Goal: Task Accomplishment & Management: Use online tool/utility

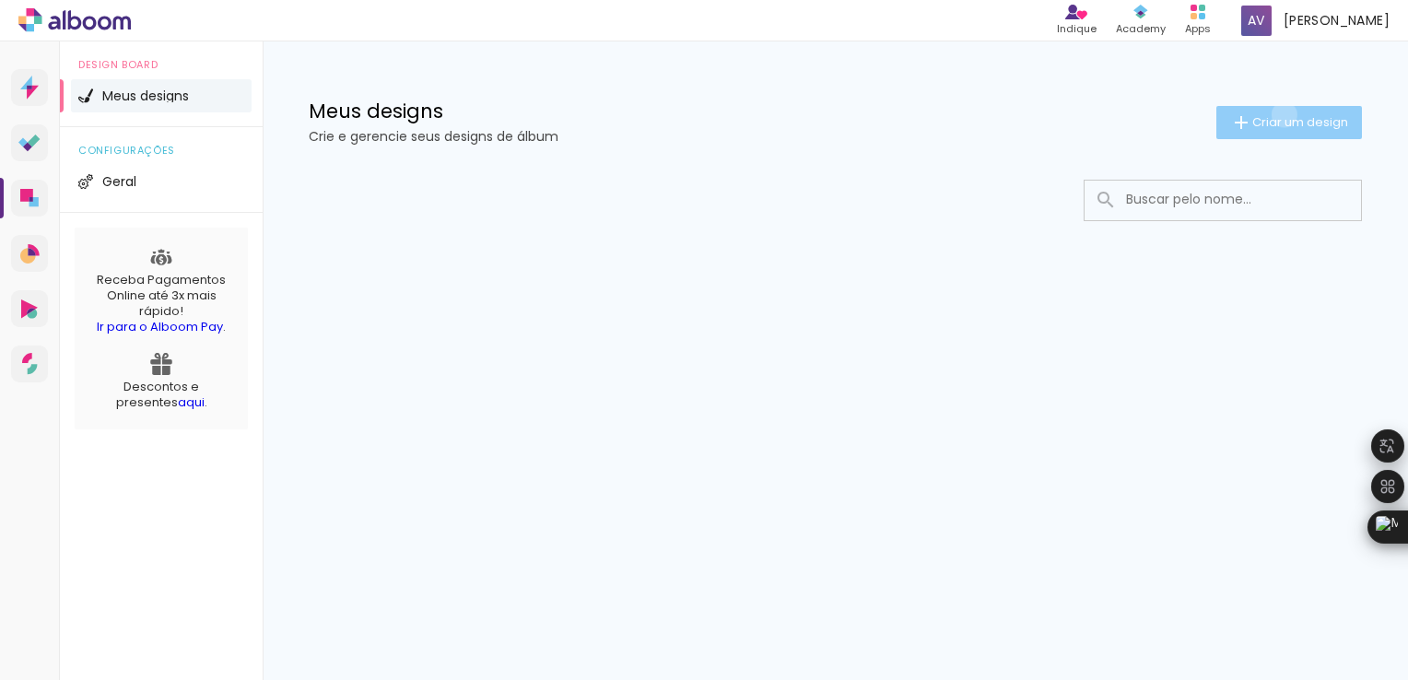
click at [1281, 116] on span "Criar um design" at bounding box center [1300, 122] width 96 height 12
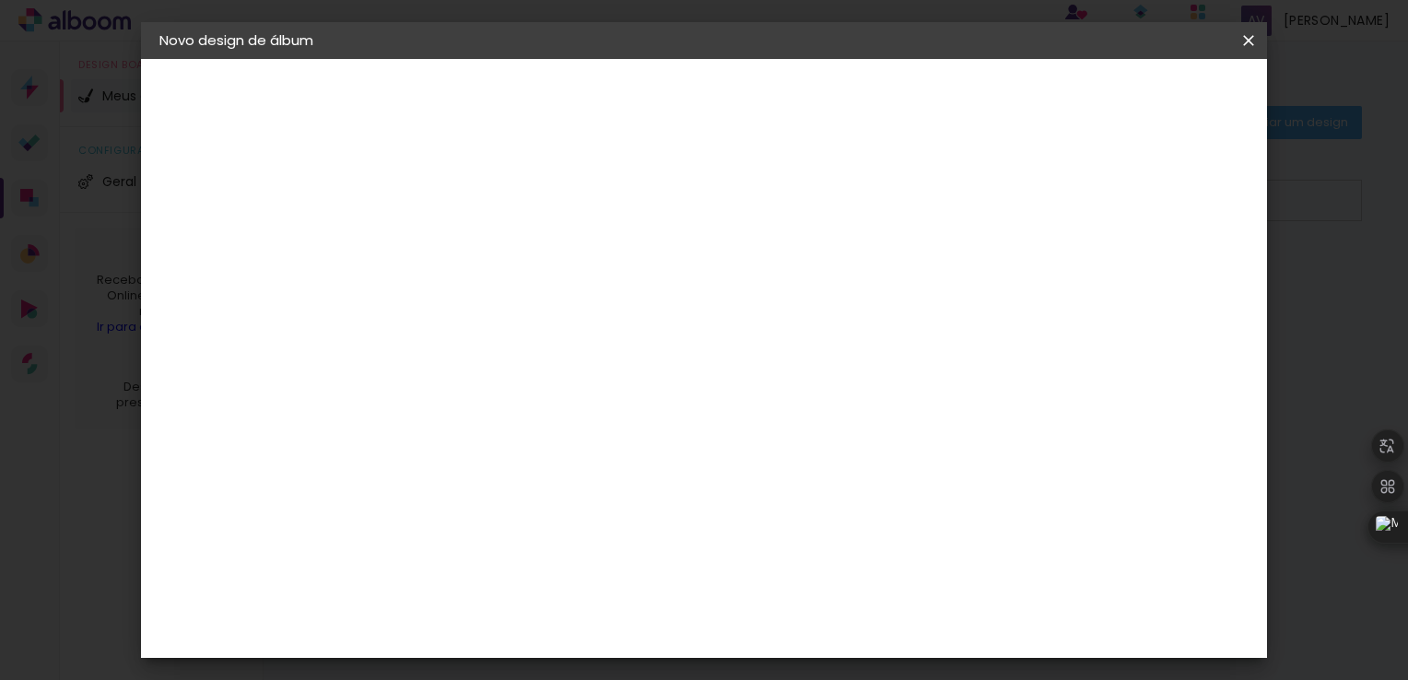
click at [461, 252] on input at bounding box center [461, 247] width 0 height 29
type input "d"
type input "Diagramação"
type paper-input "Diagramação"
click at [0, 0] on slot "Avançar" at bounding box center [0, 0] width 0 height 0
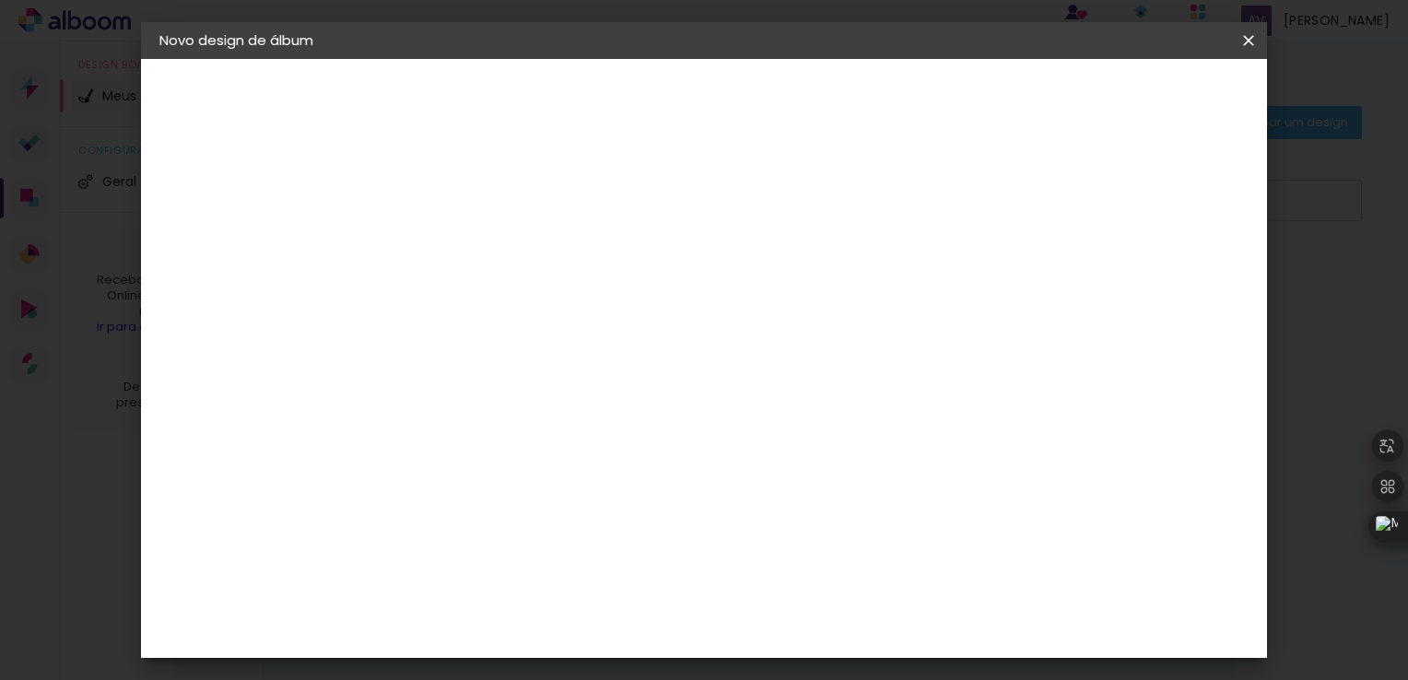
click at [805, 263] on paper-item "Tamanho Livre" at bounding box center [716, 280] width 177 height 41
click at [0, 0] on slot "Avançar" at bounding box center [0, 0] width 0 height 0
click at [424, 332] on input "30" at bounding box center [403, 334] width 48 height 28
type input "3"
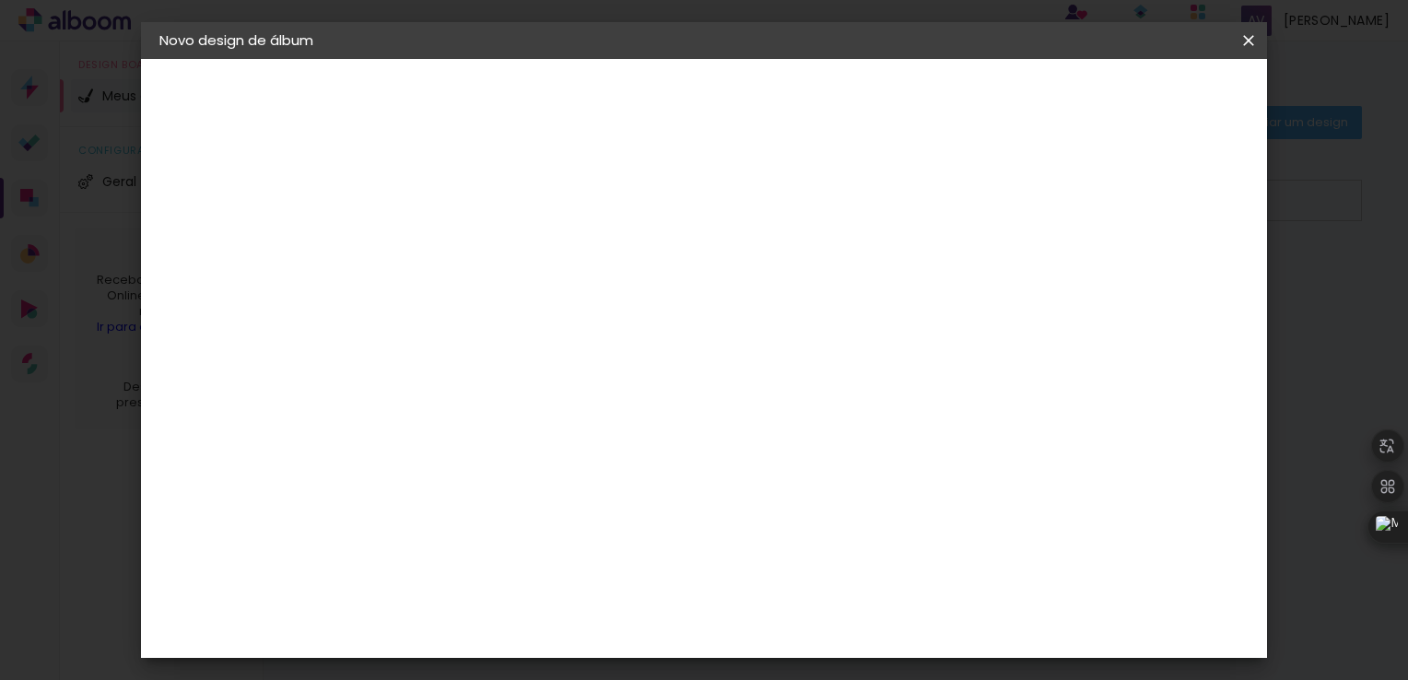
type input "2"
type input "30"
type input "4"
type paper-input "4"
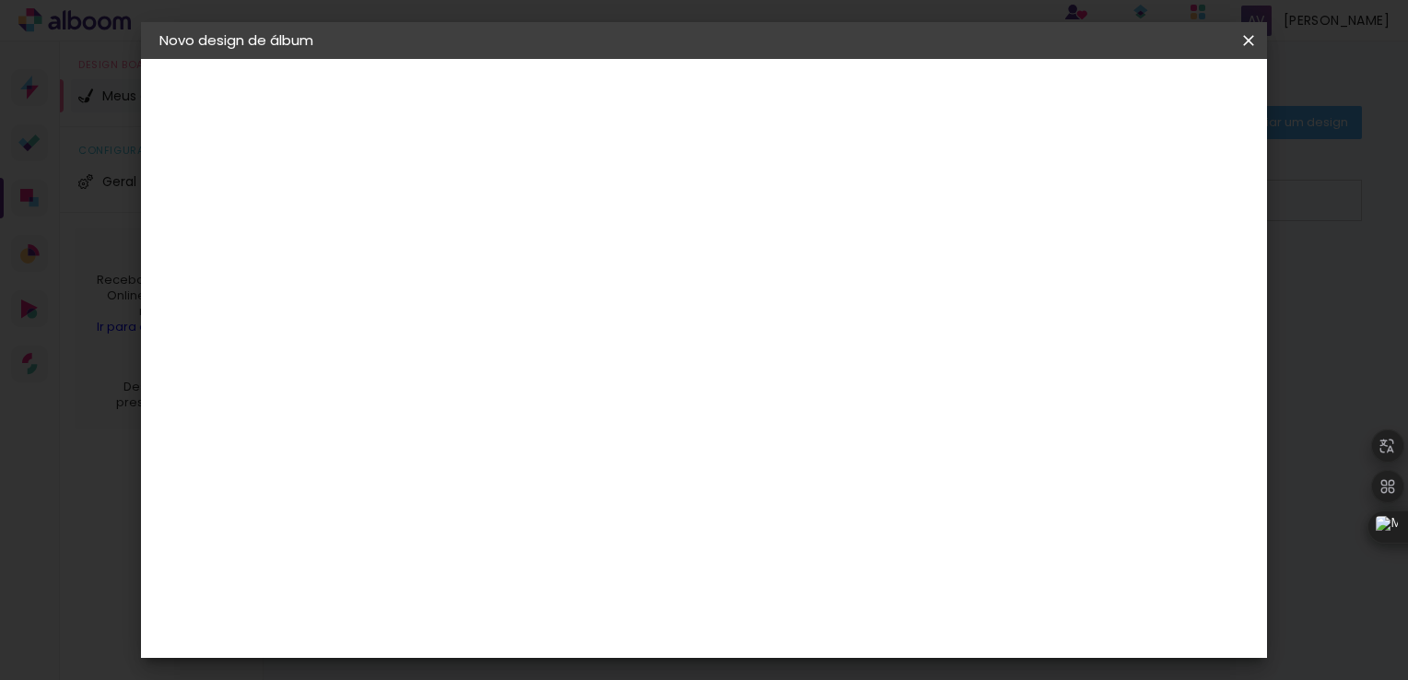
click at [1162, 358] on input "4" at bounding box center [1154, 358] width 33 height 28
type input "3"
type paper-input "3"
click at [1164, 282] on input "3" at bounding box center [1157, 279] width 33 height 28
type input "2"
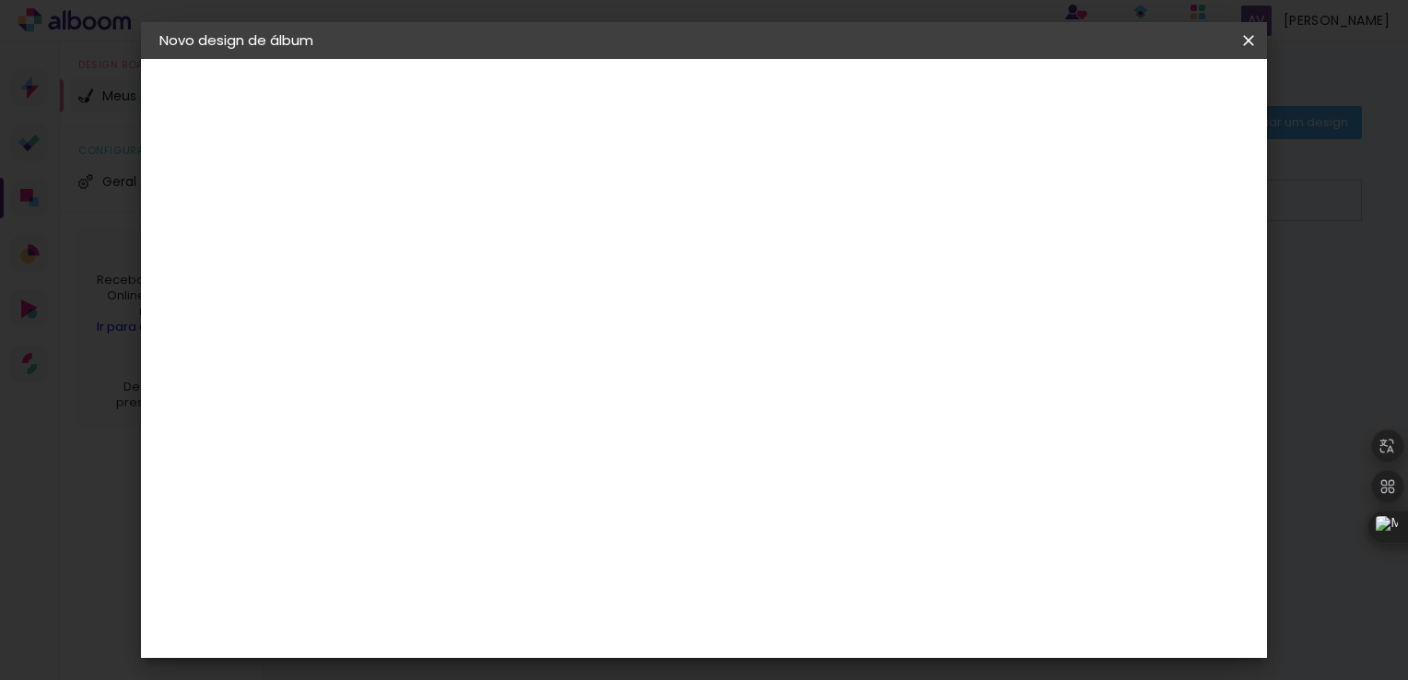
type paper-input "2"
click at [1164, 282] on input "2" at bounding box center [1158, 279] width 33 height 28
type input "1"
type paper-input "1"
click at [1164, 282] on input "1" at bounding box center [1163, 279] width 33 height 28
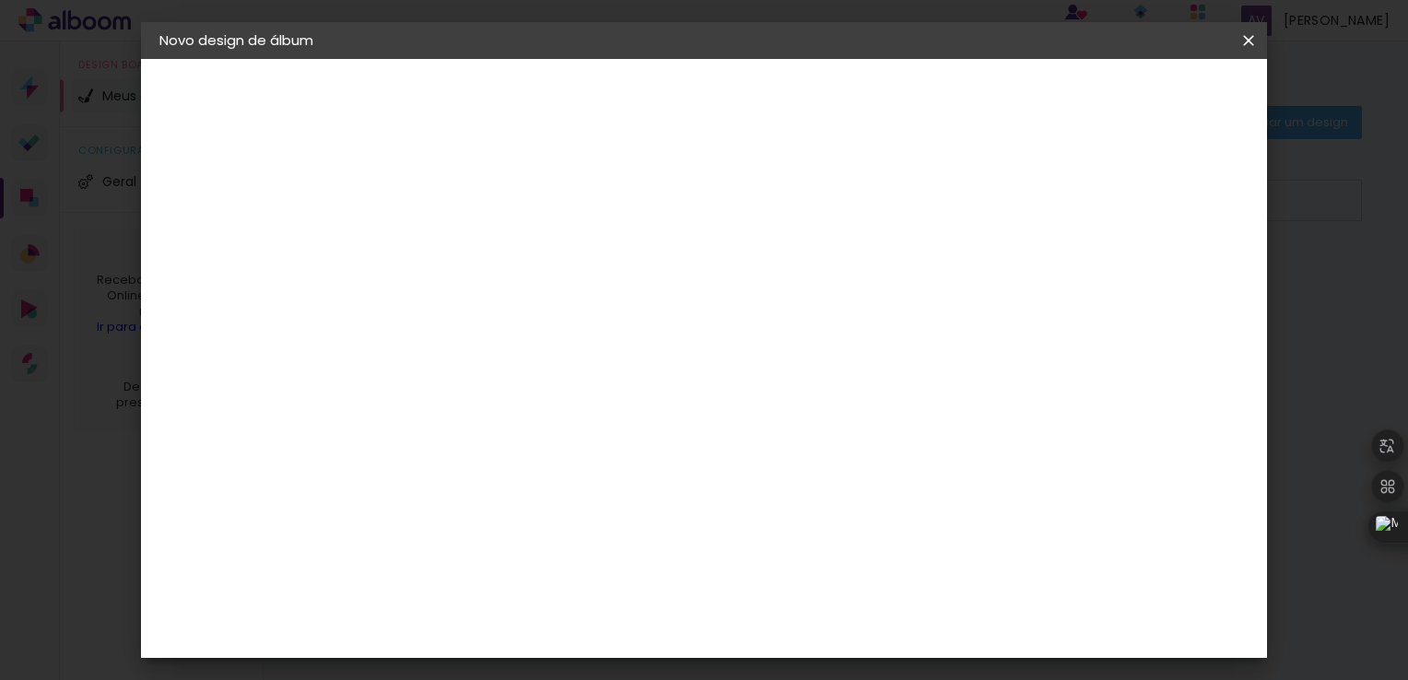
click at [1179, 287] on div "30 cm cm cm mm A maioria das encadernadoras sugere 5mm de sangria." at bounding box center [779, 212] width 799 height 147
click at [449, 201] on input "2" at bounding box center [448, 211] width 64 height 23
type input "3"
type input "7"
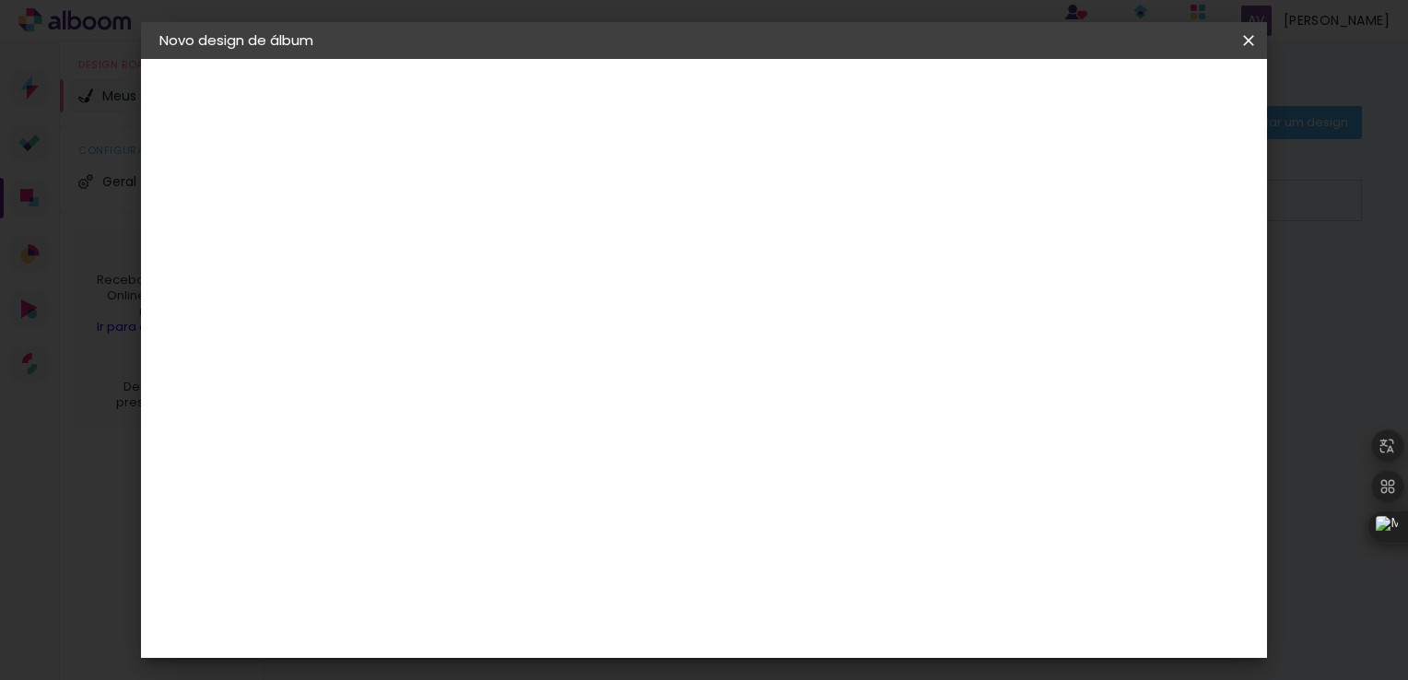
type input "1"
click at [994, 288] on div "30 cm cm cm mm A maioria das encadernadoras sugere 5mm de sangria." at bounding box center [779, 306] width 799 height 147
click at [1179, 196] on div "30 cm cm cm mm A maioria das encadernadoras sugere 5mm de sangria." at bounding box center [779, 122] width 799 height 147
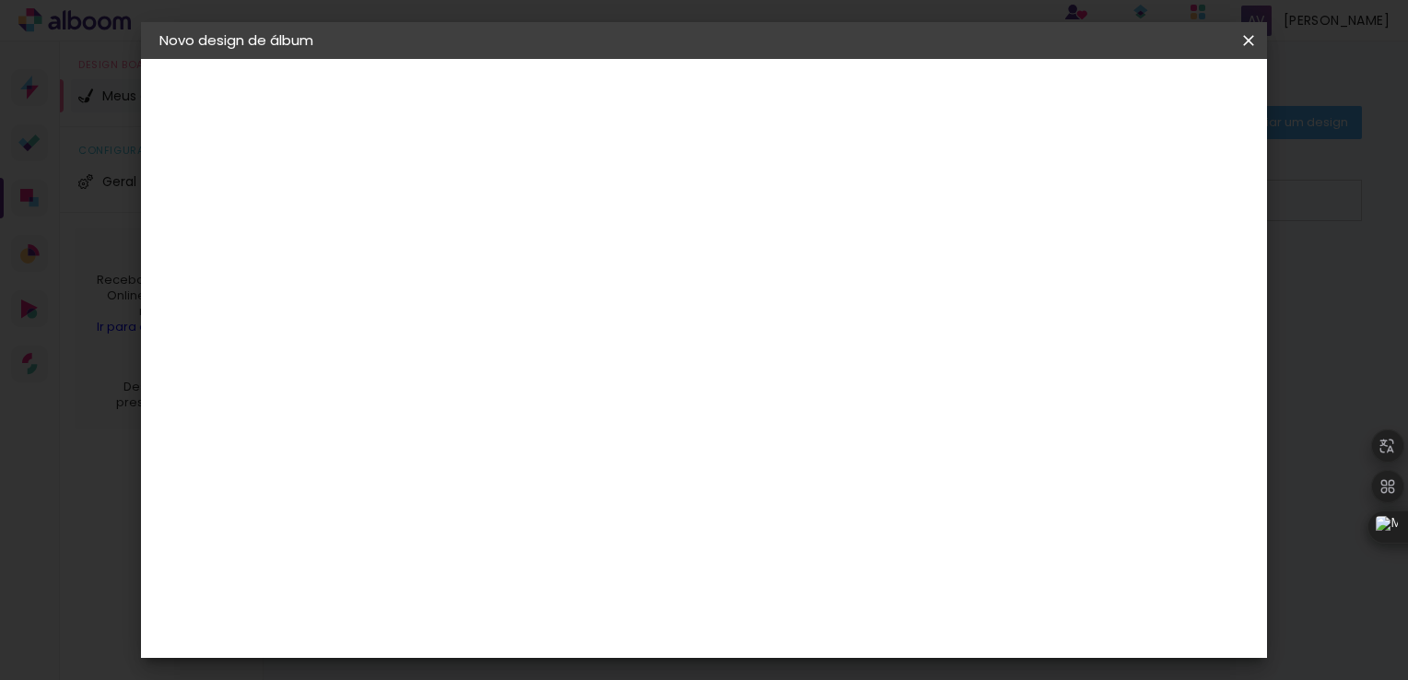
type input "3"
type paper-input "3"
click at [471, 205] on input "3" at bounding box center [448, 211] width 64 height 23
type input "4"
type paper-input "4"
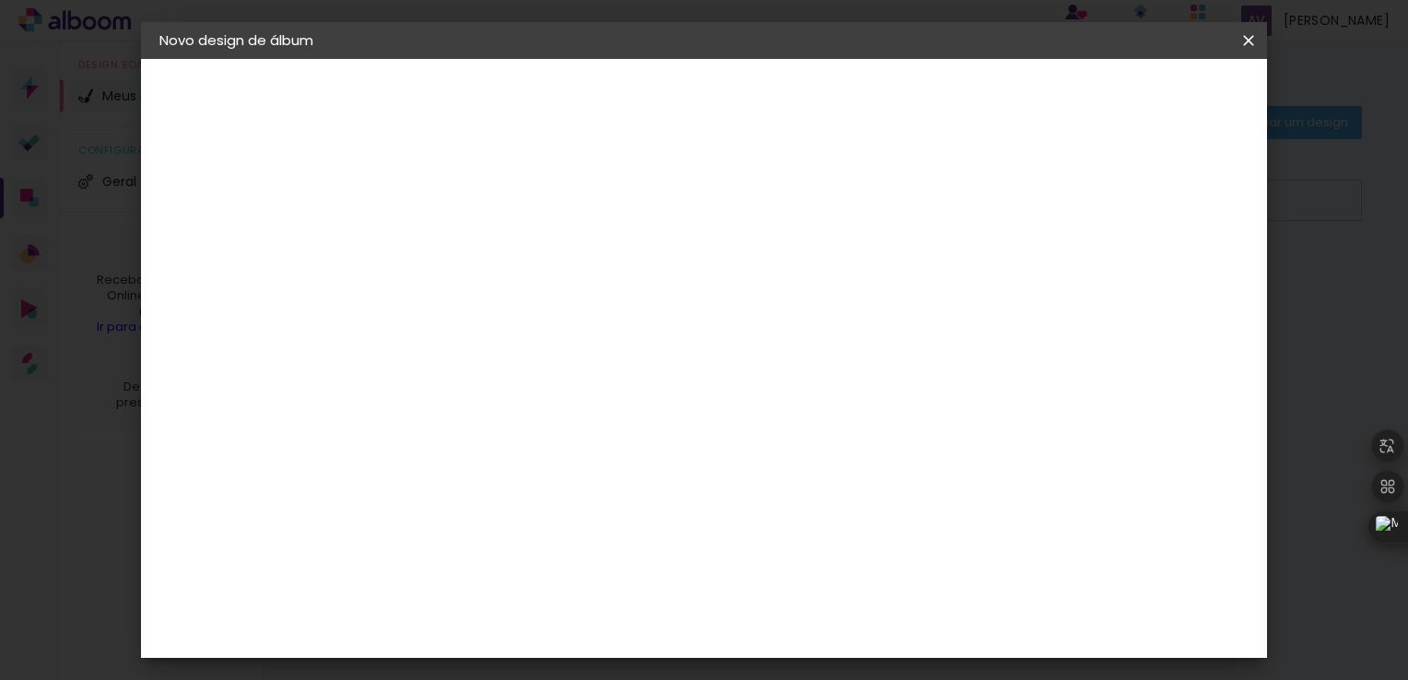
click at [471, 205] on input "4" at bounding box center [448, 211] width 64 height 23
type input "5"
type paper-input "5"
click at [471, 205] on input "5" at bounding box center [448, 211] width 64 height 23
type input "6"
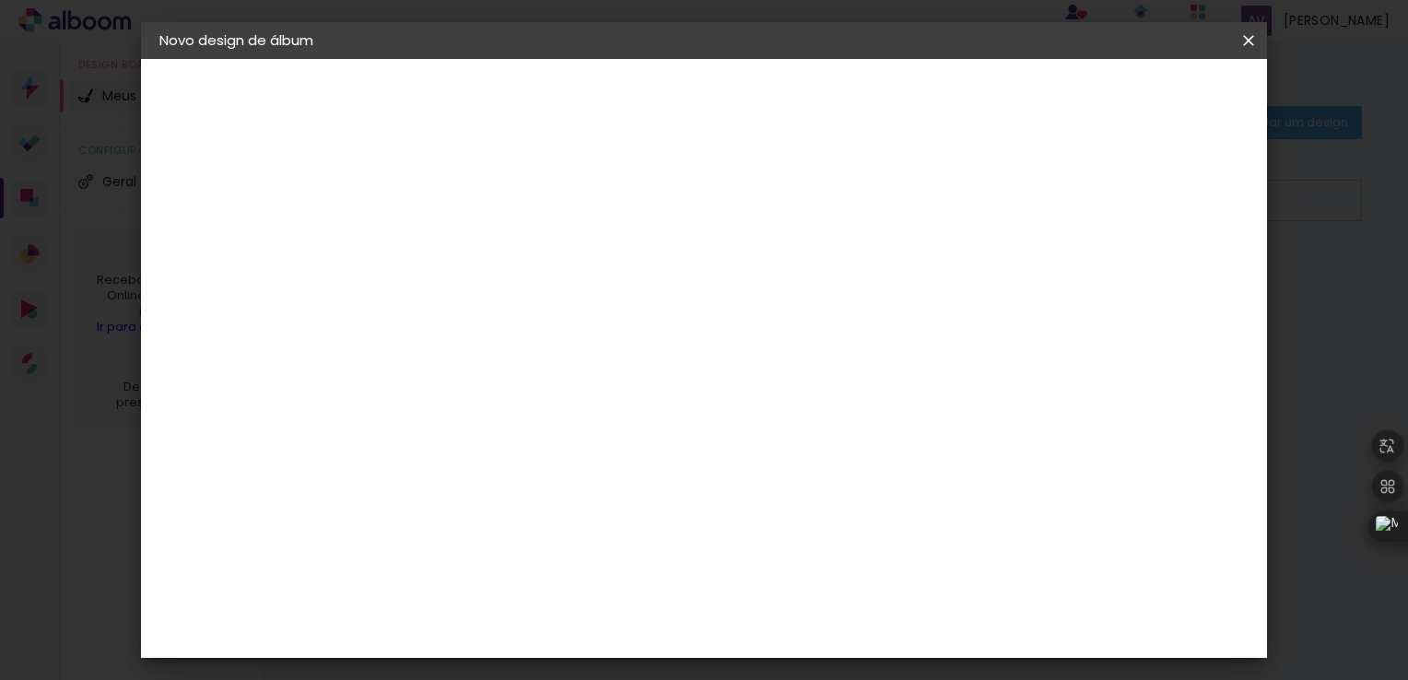
type paper-input "6"
click at [471, 205] on input "6" at bounding box center [448, 211] width 64 height 23
type input "5"
type paper-input "5"
click at [472, 216] on input "5" at bounding box center [448, 211] width 64 height 23
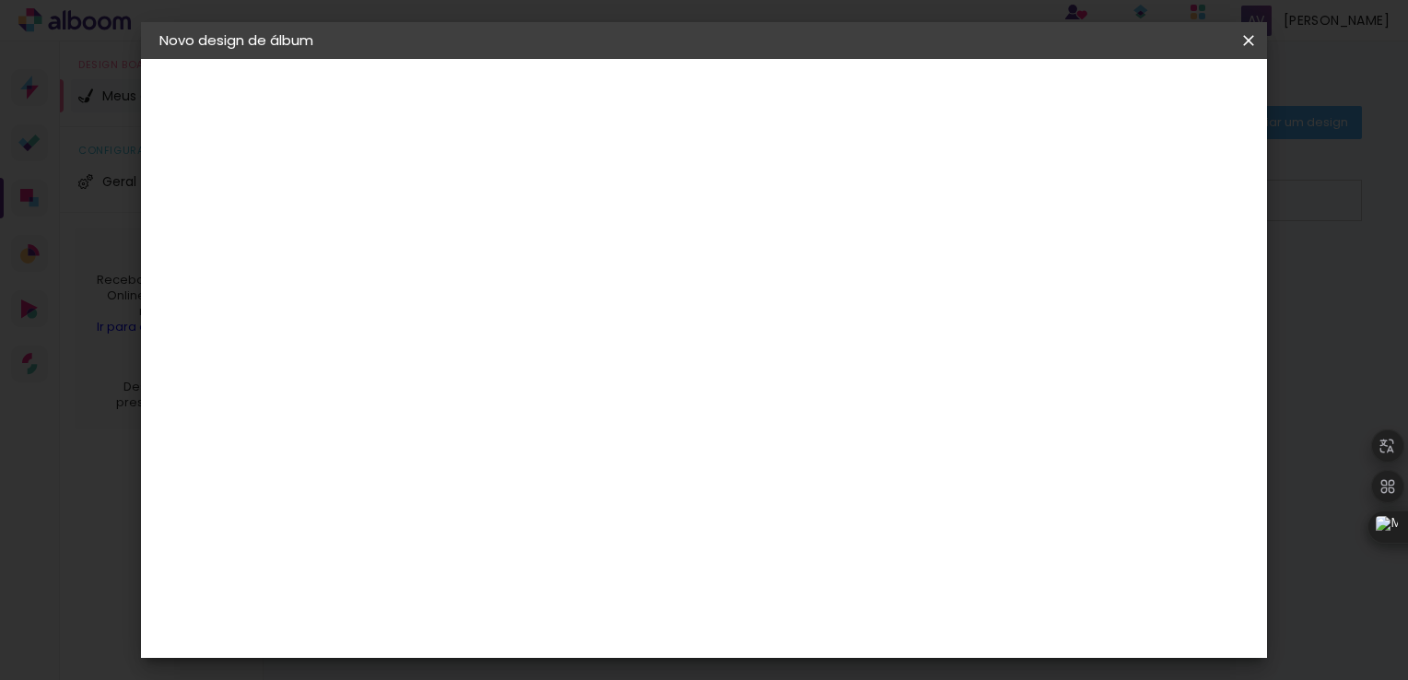
scroll to position [200, 0]
click at [895, 181] on div "30 cm cm cm mm A maioria das encadernadoras sugere 5mm de sangria." at bounding box center [779, 106] width 799 height 147
click at [879, 181] on div "30 cm cm cm mm A maioria das encadernadoras sugere 5mm de sangria." at bounding box center [779, 106] width 799 height 147
click at [1042, 208] on div at bounding box center [1033, 212] width 17 height 17
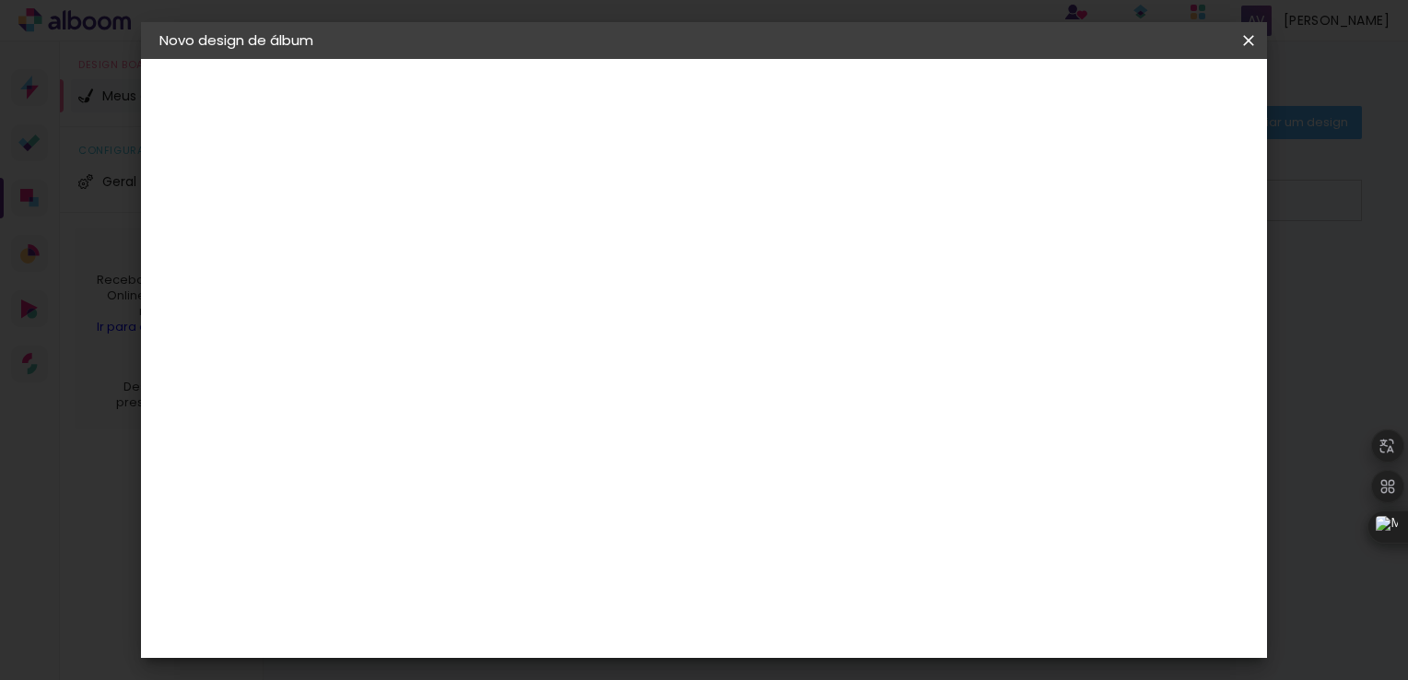
type paper-checkbox "on"
click at [726, 311] on div at bounding box center [617, 248] width 217 height 142
drag, startPoint x: 938, startPoint y: 311, endPoint x: 919, endPoint y: 310, distance: 18.4
click at [726, 310] on div at bounding box center [617, 248] width 217 height 142
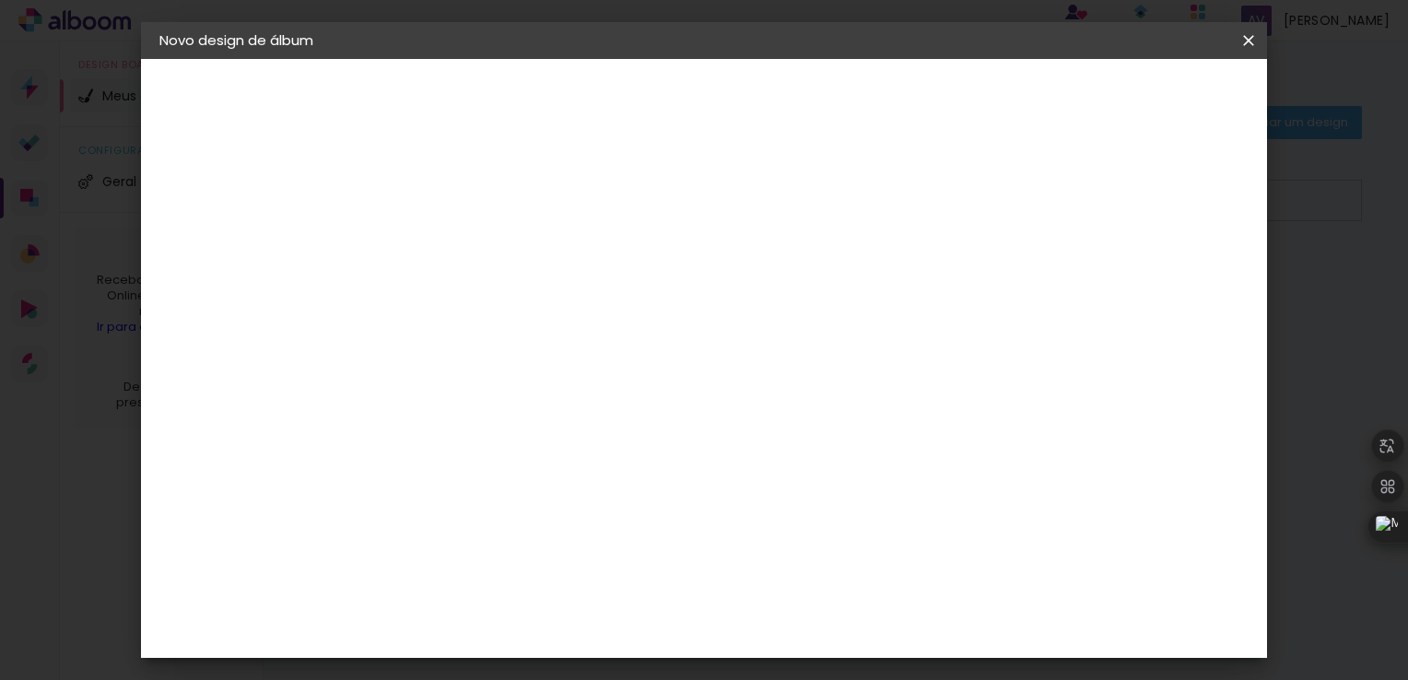
type input "2"
type paper-input "2"
click at [1171, 176] on input "2" at bounding box center [1163, 189] width 33 height 28
type input "3"
type paper-input "3"
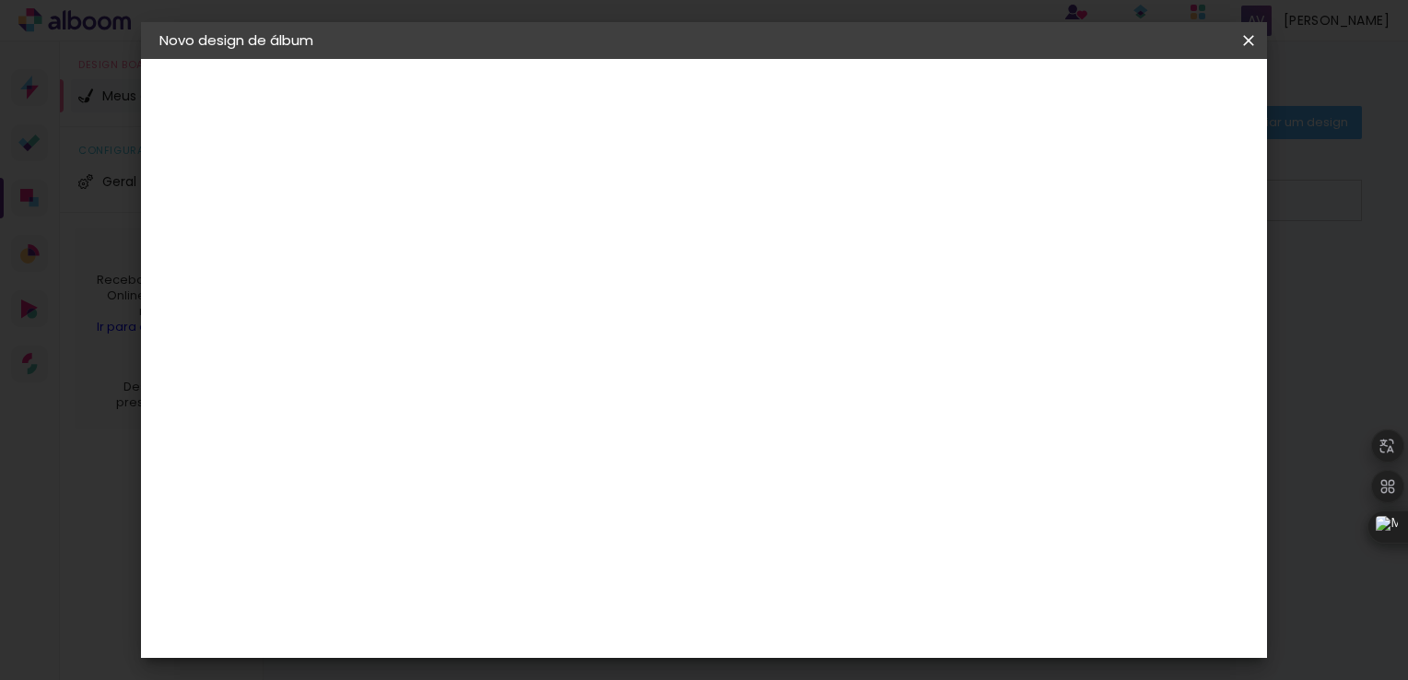
click at [1168, 265] on input "3" at bounding box center [1160, 278] width 33 height 28
type input "4"
type paper-input "4"
click at [1168, 265] on input "4" at bounding box center [1158, 278] width 33 height 28
type input "5"
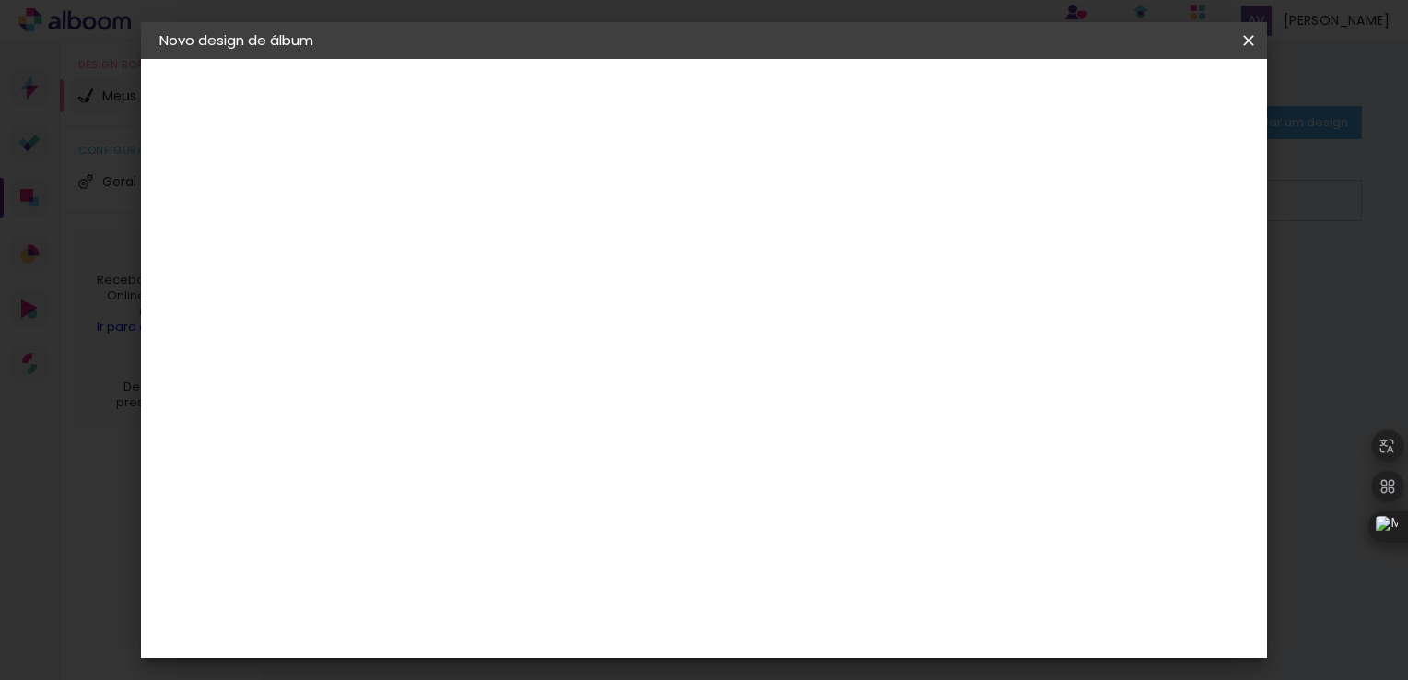
type paper-input "5"
click at [1164, 266] on input "5" at bounding box center [1157, 278] width 33 height 28
type input "6"
type paper-input "6"
click at [1164, 266] on input "6" at bounding box center [1152, 278] width 33 height 28
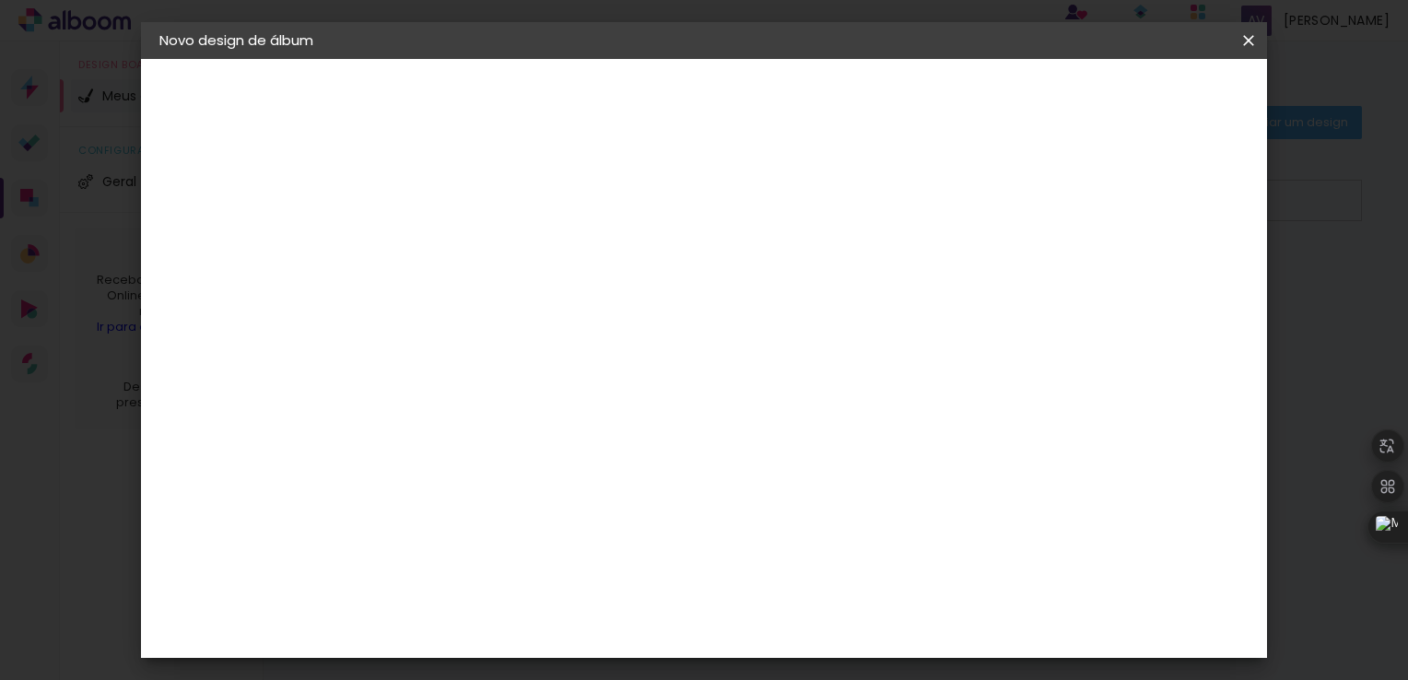
type input "5"
type paper-input "5"
click at [1157, 287] on input "5" at bounding box center [1152, 278] width 33 height 28
type input "4"
type paper-input "4"
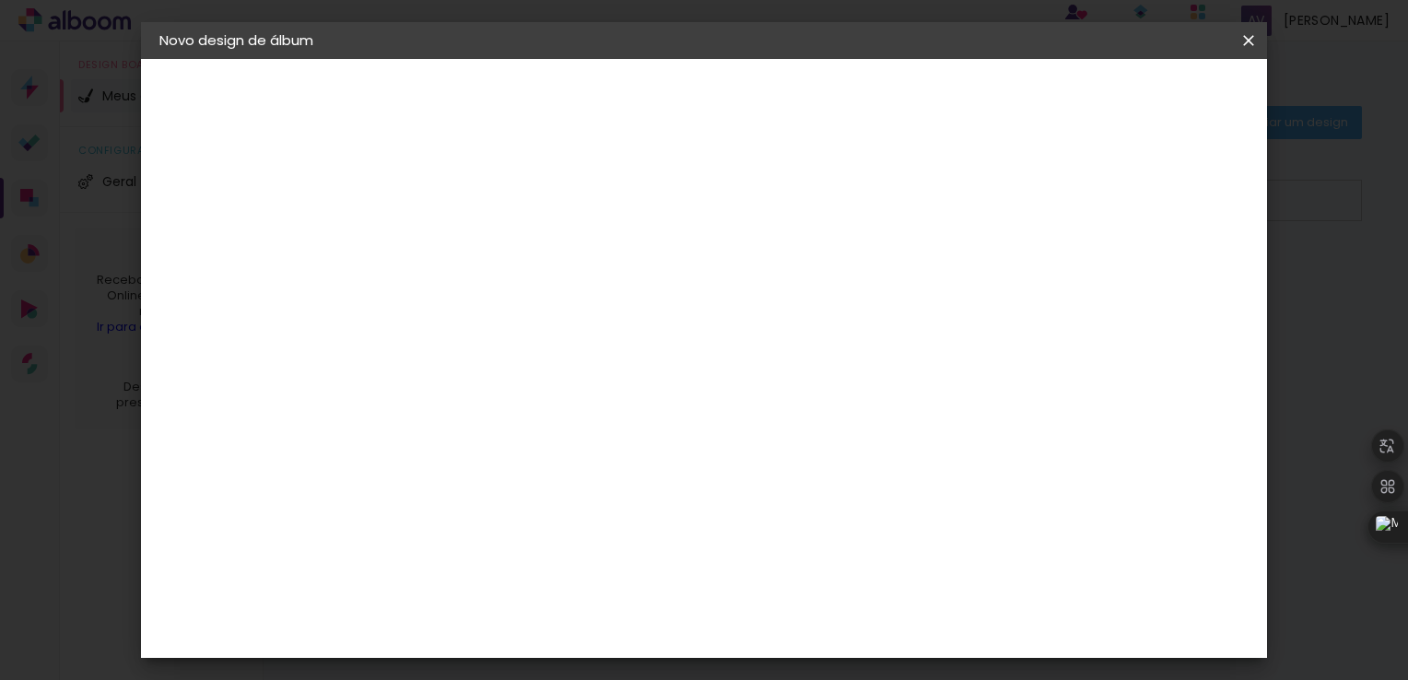
click at [1161, 284] on input "4" at bounding box center [1154, 278] width 33 height 28
type input "3"
type paper-input "3"
click at [1161, 284] on input "3" at bounding box center [1157, 278] width 33 height 28
type input "2"
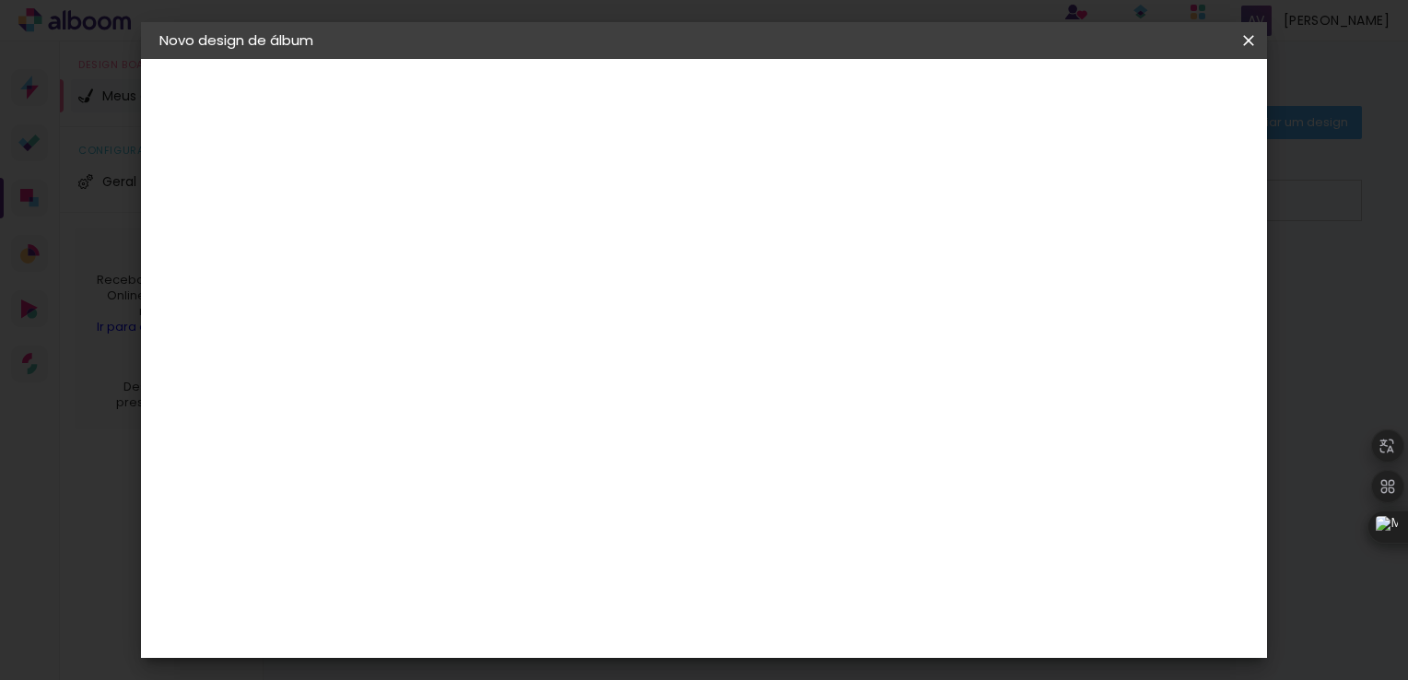
type paper-input "2"
click at [1161, 284] on input "2" at bounding box center [1160, 278] width 33 height 28
click at [1179, 196] on div "30 cm cm cm mm A maioria das encadernadoras sugere 5mm de sangria." at bounding box center [779, 122] width 799 height 147
click at [241, 286] on div "3. Revisão" at bounding box center [260, 280] width 202 height 22
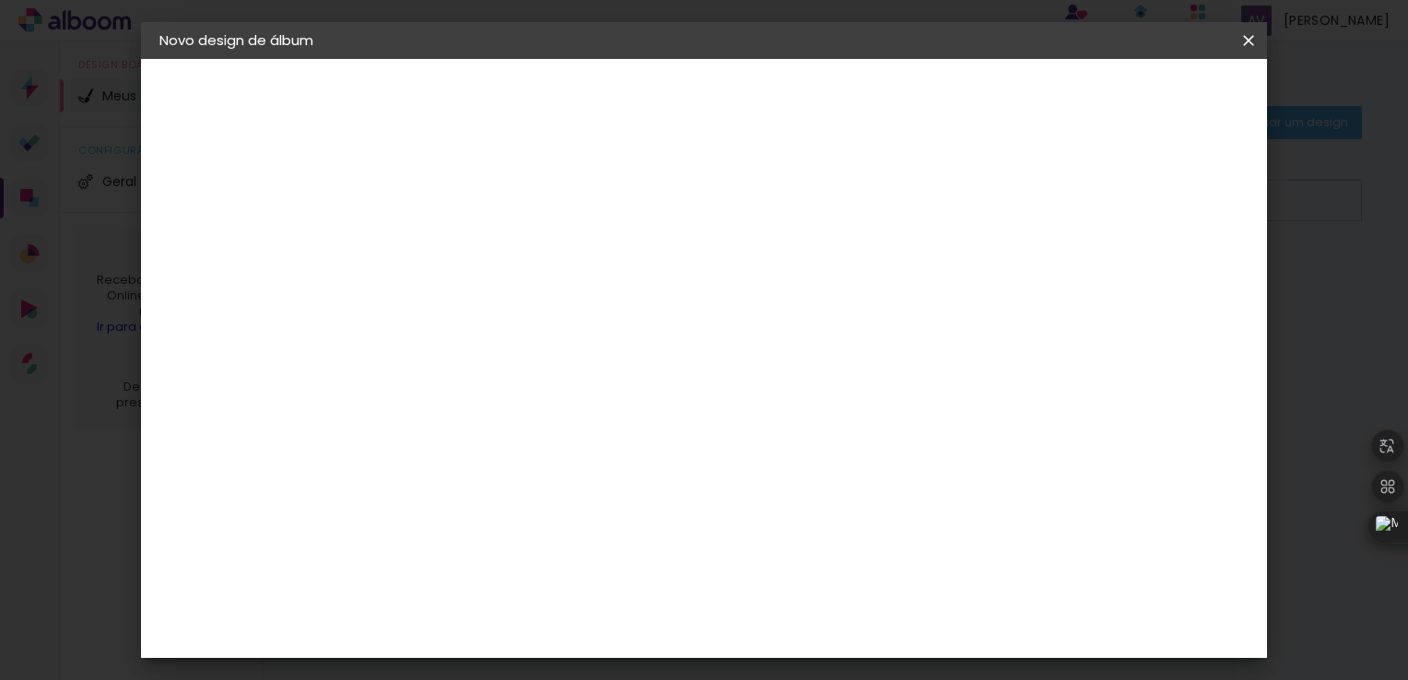
click at [305, 235] on paper-button "Tamanho livre" at bounding box center [260, 227] width 202 height 37
click at [805, 287] on paper-item "Tamanho Livre" at bounding box center [716, 280] width 177 height 41
click at [805, 84] on paper-button "Avançar" at bounding box center [760, 97] width 90 height 31
click at [1133, 104] on span "Iniciar design" at bounding box center [1091, 97] width 84 height 13
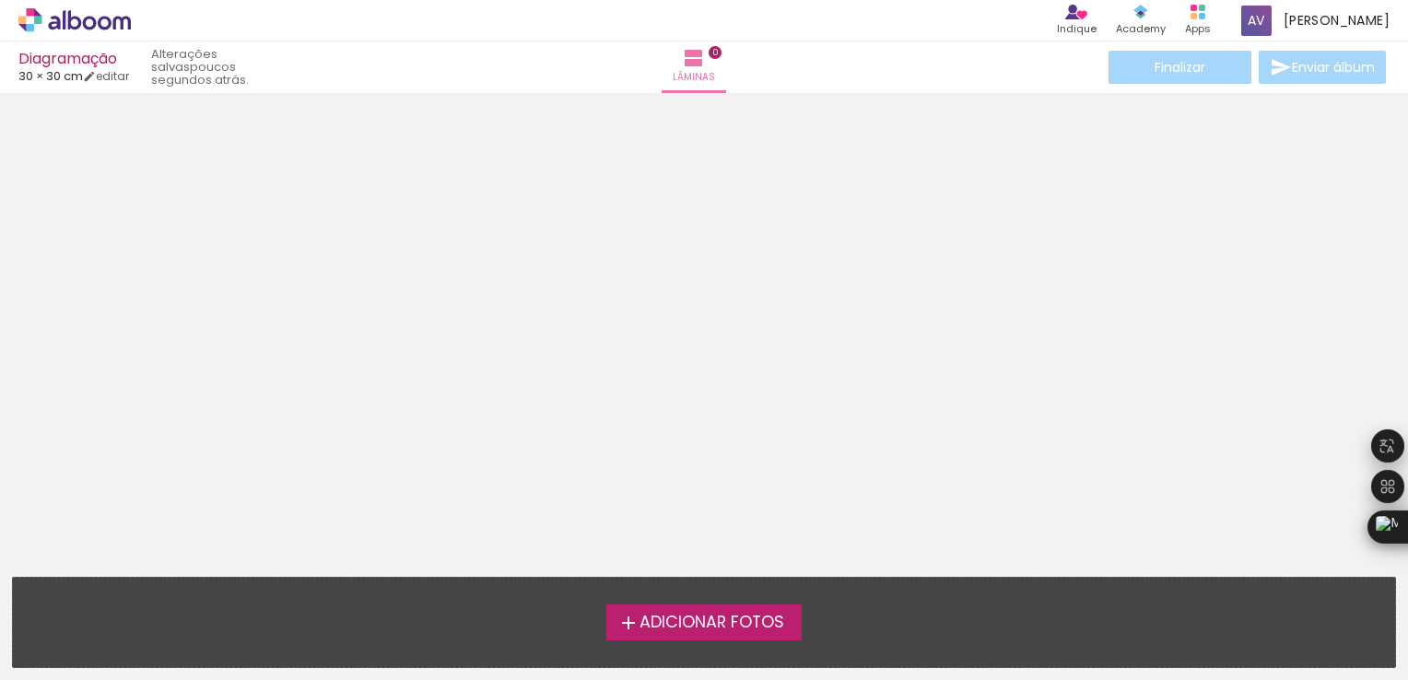
drag, startPoint x: 720, startPoint y: 620, endPoint x: 849, endPoint y: 364, distance: 287.2
click at [849, 364] on div at bounding box center [704, 328] width 1408 height 459
click at [767, 621] on span "Adicionar Fotos" at bounding box center [711, 623] width 145 height 17
click at [0, 0] on input "file" at bounding box center [0, 0] width 0 height 0
click at [674, 630] on span "Adicionar Fotos" at bounding box center [711, 623] width 145 height 17
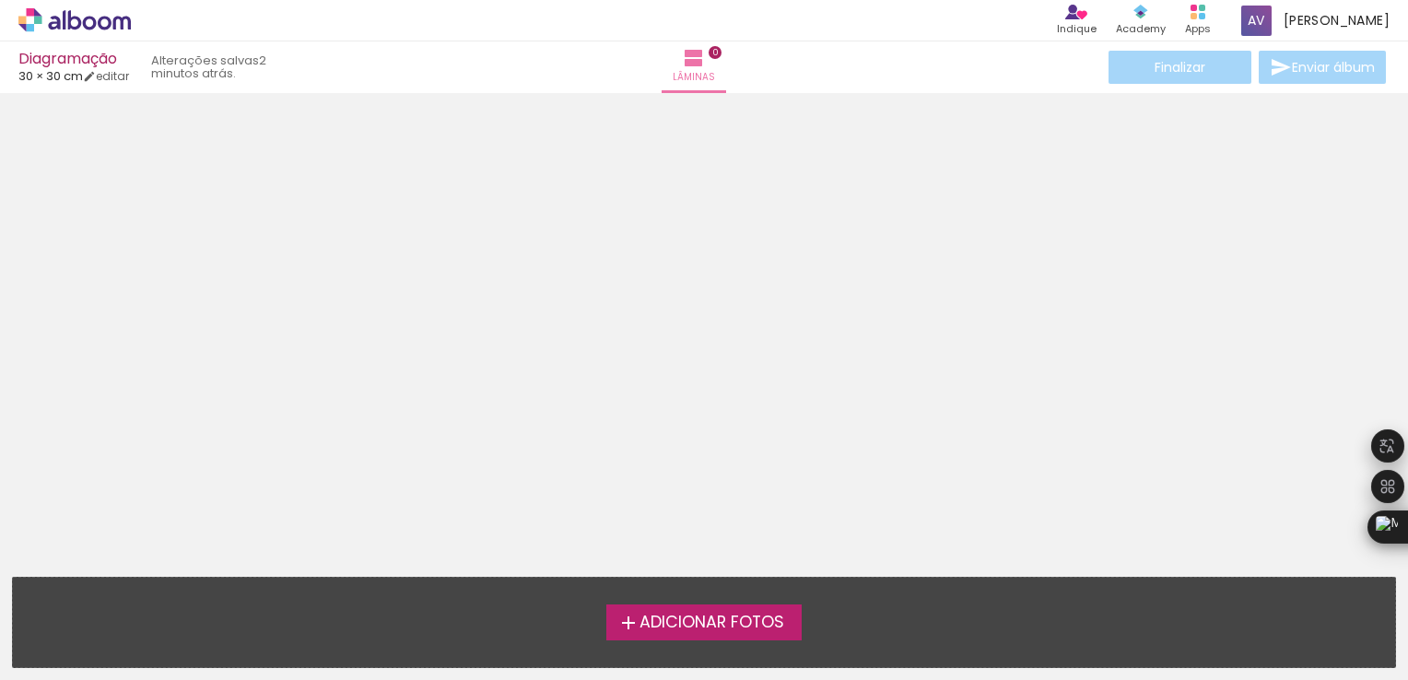
click at [0, 0] on input "file" at bounding box center [0, 0] width 0 height 0
click at [704, 623] on span "Adicionar Fotos" at bounding box center [711, 623] width 145 height 17
click at [0, 0] on input "file" at bounding box center [0, 0] width 0 height 0
click at [715, 625] on span "Adicionar Fotos" at bounding box center [711, 623] width 145 height 17
click at [0, 0] on input "file" at bounding box center [0, 0] width 0 height 0
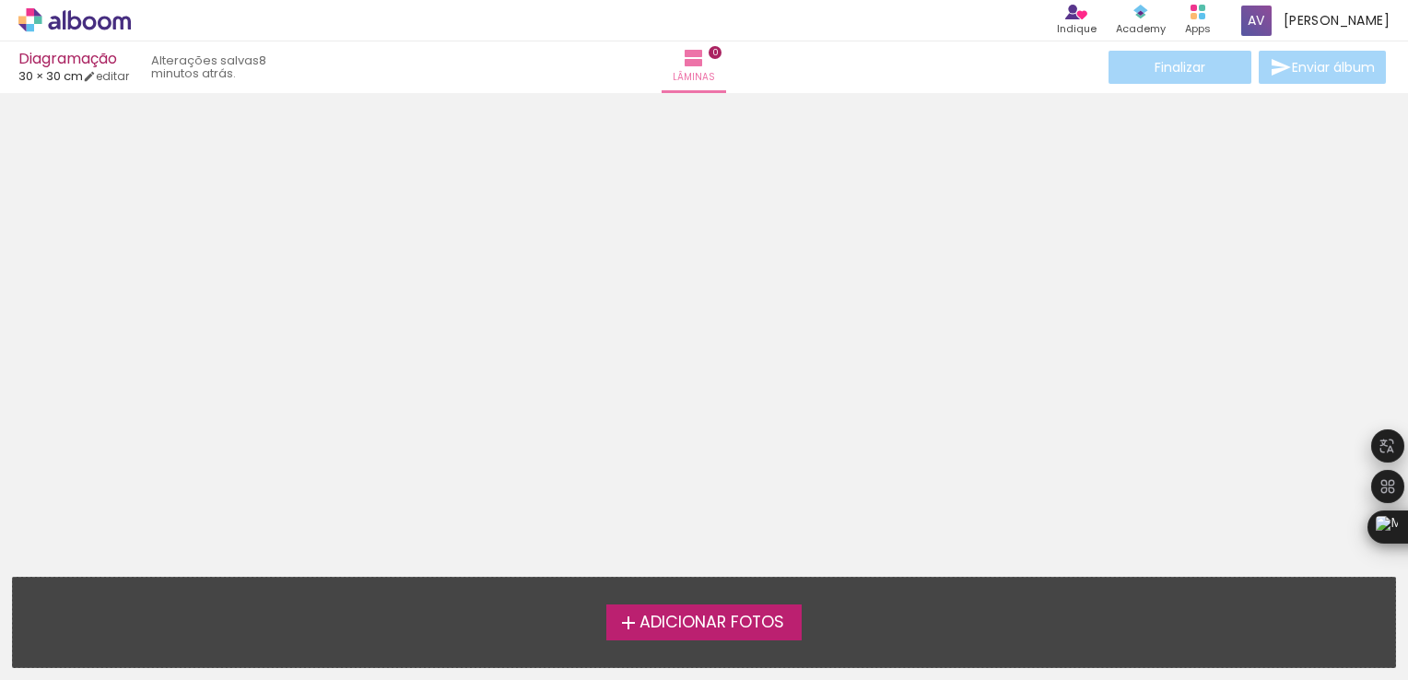
click at [487, 225] on div at bounding box center [704, 328] width 1408 height 459
drag, startPoint x: 466, startPoint y: 226, endPoint x: 229, endPoint y: 377, distance: 280.9
click at [229, 377] on div at bounding box center [704, 328] width 1408 height 459
click at [721, 53] on span "0" at bounding box center [714, 52] width 13 height 13
click at [690, 90] on paper-button "Lâminas 0" at bounding box center [693, 67] width 64 height 52
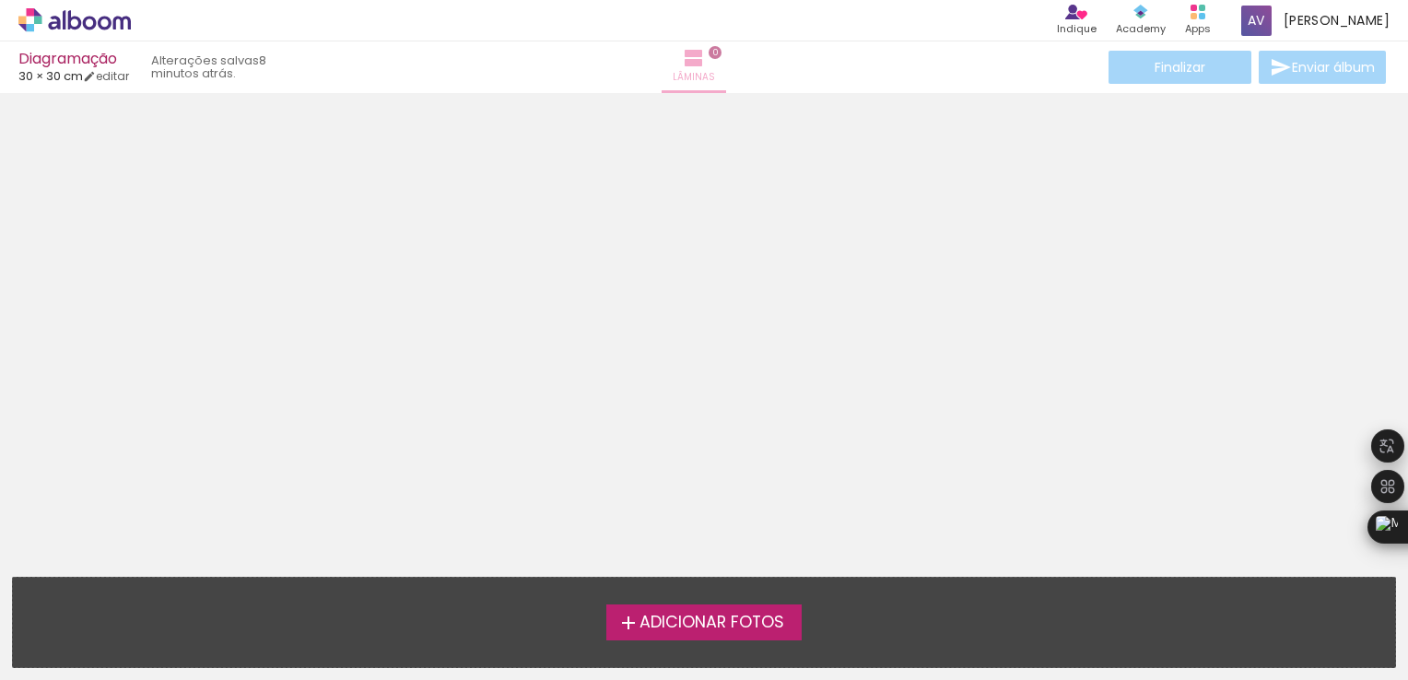
click at [693, 75] on span "Lâminas" at bounding box center [694, 77] width 42 height 17
click at [1218, 13] on div "Produtos Alboom Apps" at bounding box center [1197, 21] width 41 height 38
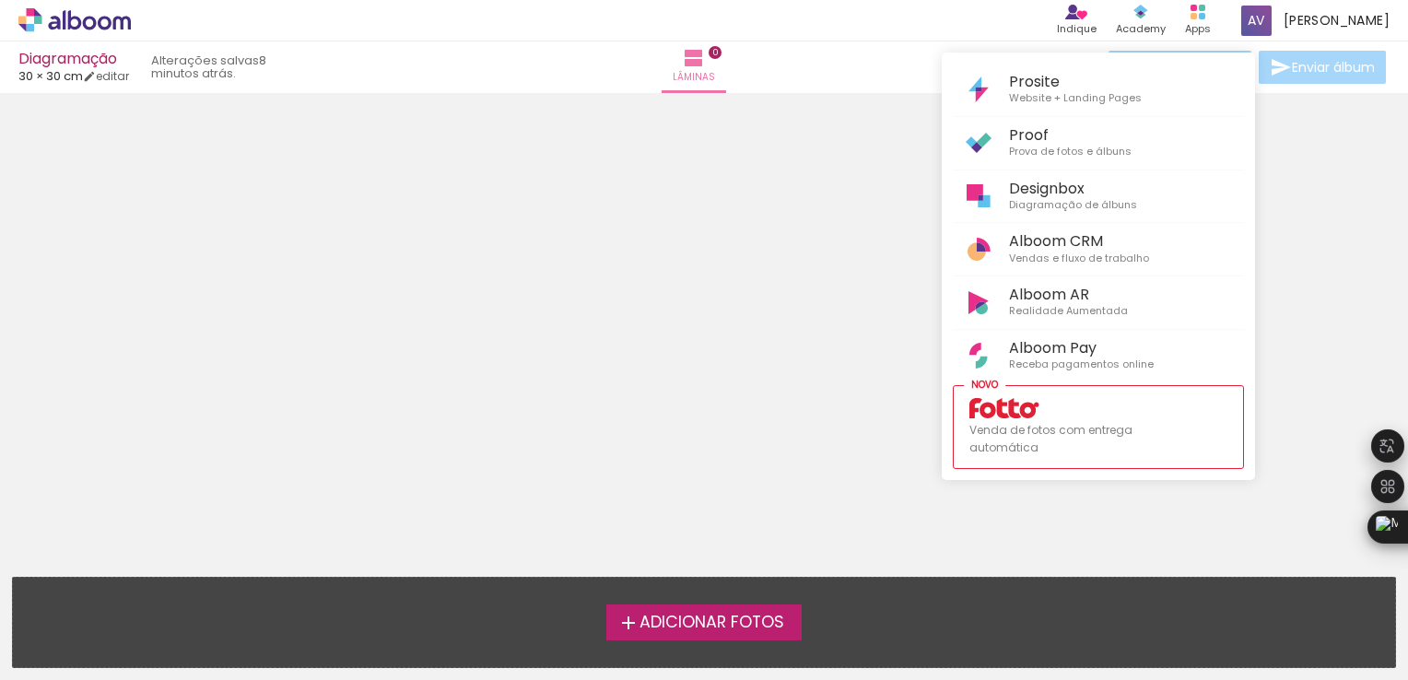
click at [753, 240] on div at bounding box center [704, 340] width 1408 height 680
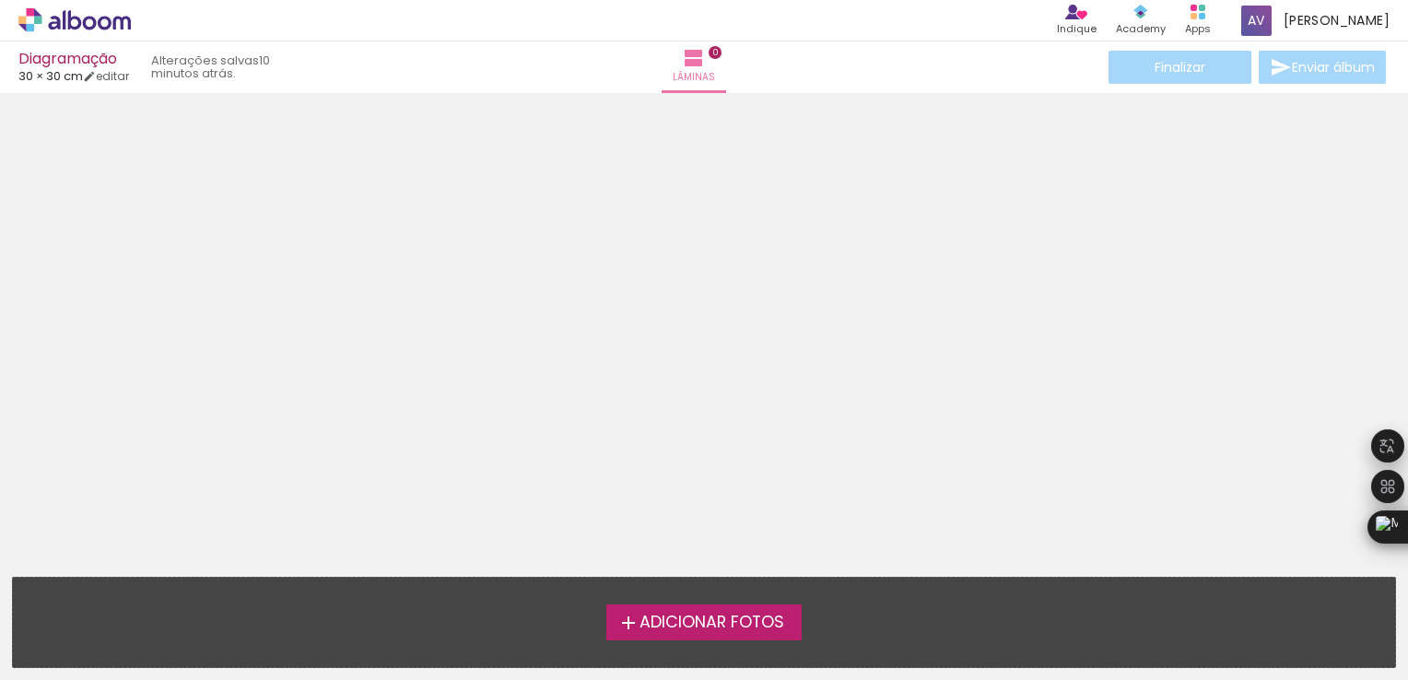
click at [739, 616] on span "Adicionar Fotos" at bounding box center [711, 623] width 145 height 17
click at [0, 0] on input "file" at bounding box center [0, 0] width 0 height 0
click at [704, 637] on label "Adicionar Fotos" at bounding box center [704, 621] width 196 height 35
click at [0, 0] on input "file" at bounding box center [0, 0] width 0 height 0
click at [674, 624] on span "Adicionar Fotos" at bounding box center [711, 623] width 145 height 17
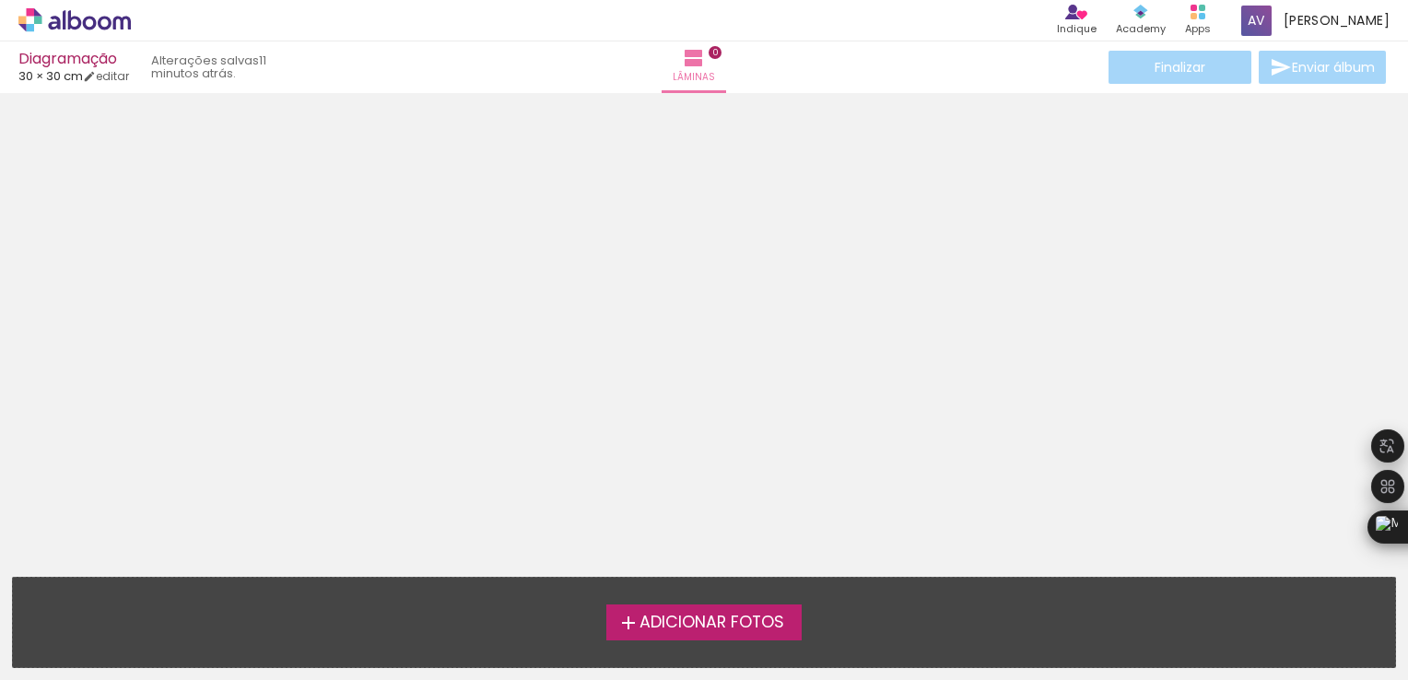
click at [0, 0] on input "file" at bounding box center [0, 0] width 0 height 0
click at [776, 625] on span "Adicionar Fotos" at bounding box center [711, 623] width 145 height 17
click at [0, 0] on input "file" at bounding box center [0, 0] width 0 height 0
drag, startPoint x: 684, startPoint y: 597, endPoint x: 686, endPoint y: 610, distance: 13.2
click at [685, 597] on div "Adicionar Fotos Solte suas fotos aqui..." at bounding box center [704, 622] width 1382 height 89
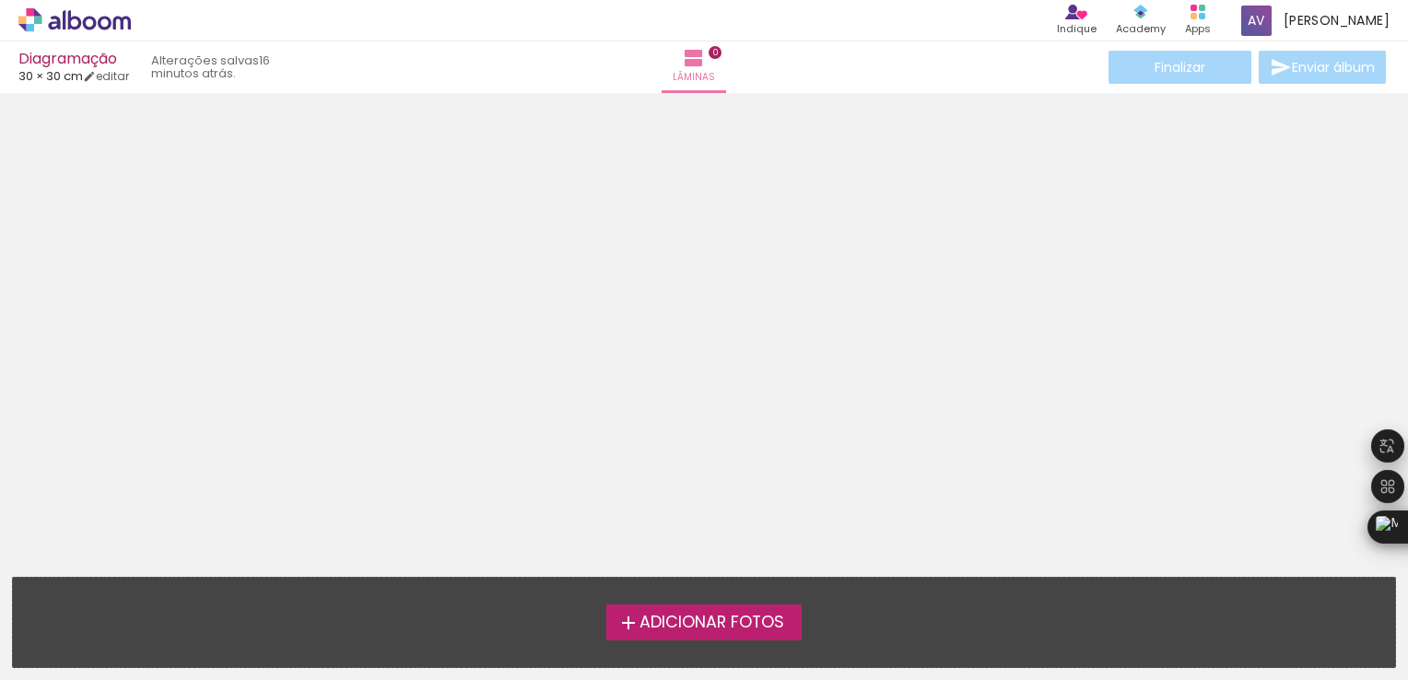
click at [686, 615] on span "Adicionar Fotos" at bounding box center [711, 623] width 145 height 17
click at [0, 0] on input "file" at bounding box center [0, 0] width 0 height 0
click at [709, 197] on div at bounding box center [704, 328] width 1408 height 459
click at [739, 625] on span "Adicionar Fotos" at bounding box center [711, 623] width 145 height 17
click at [0, 0] on input "file" at bounding box center [0, 0] width 0 height 0
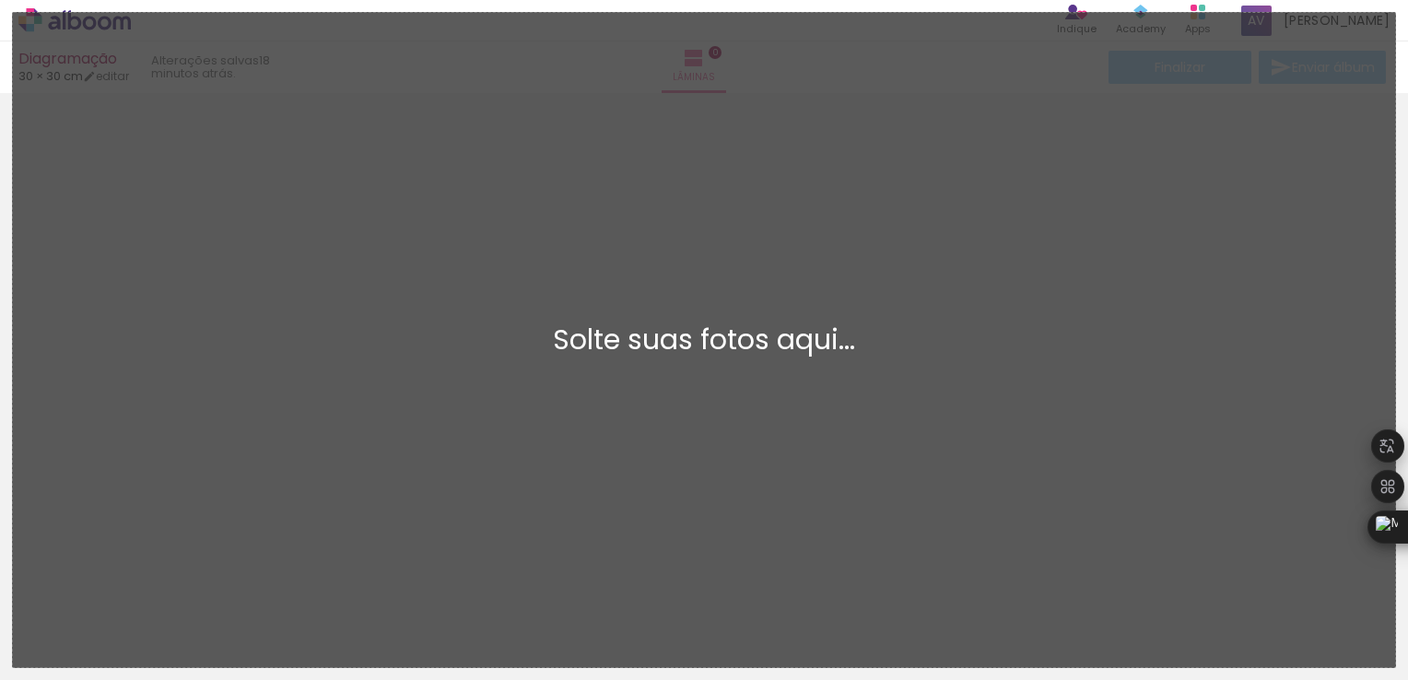
scroll to position [23, 0]
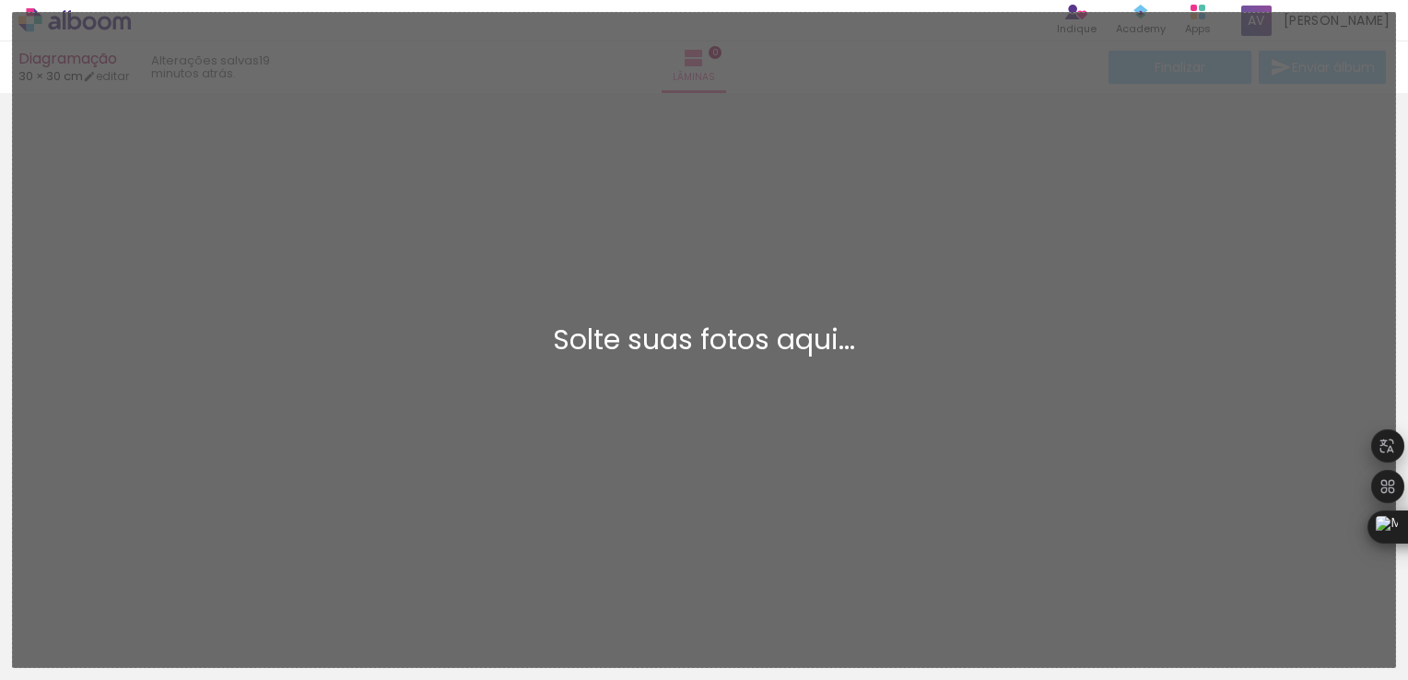
click at [850, 573] on div "Adicionar Fotos Solte suas fotos aqui..." at bounding box center [704, 340] width 1382 height 654
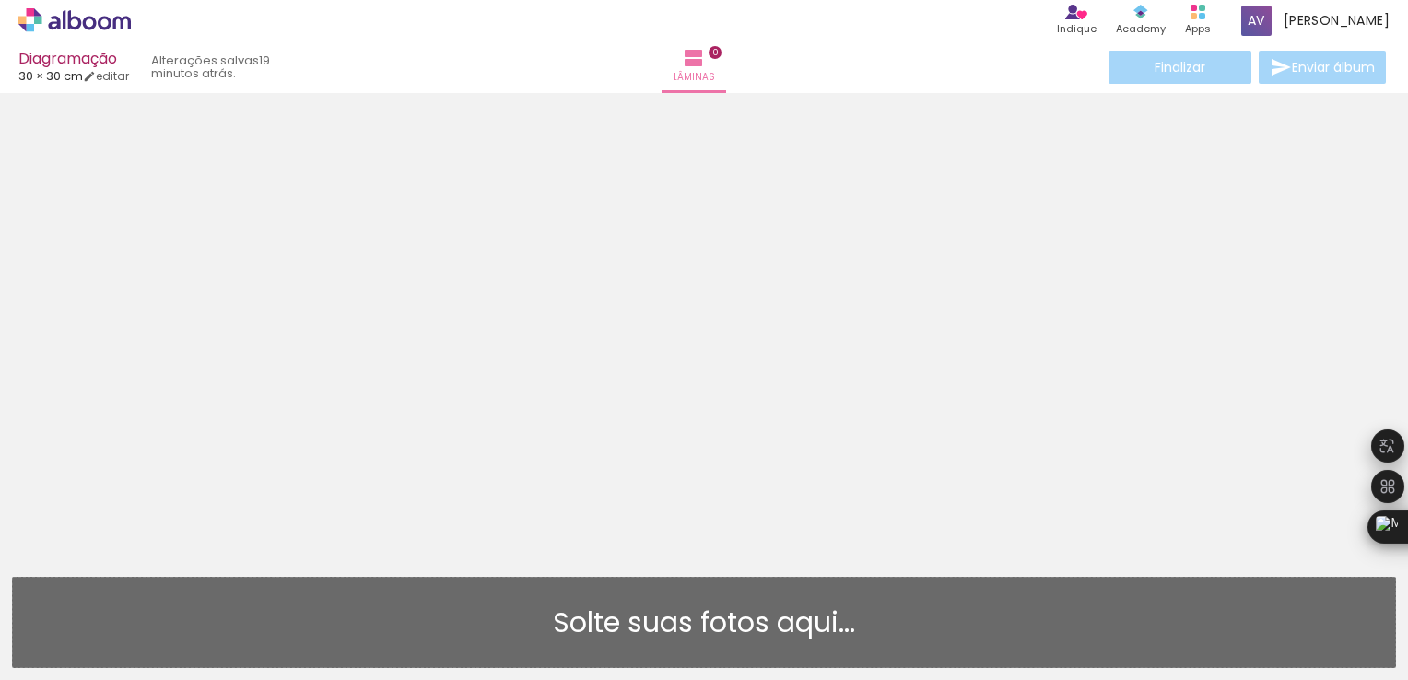
click at [752, 625] on div "Solte suas fotos aqui..." at bounding box center [704, 623] width 1352 height 28
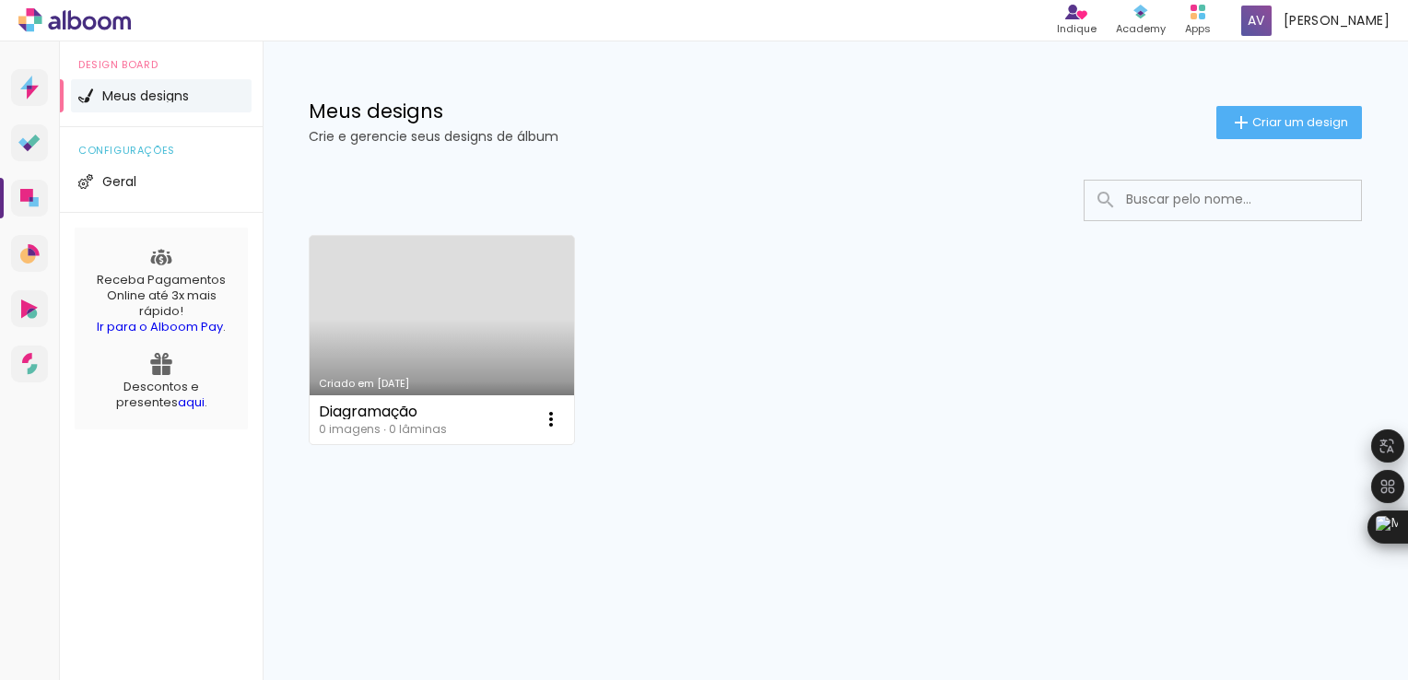
click at [400, 304] on link "Criado em [DATE]" at bounding box center [442, 340] width 264 height 208
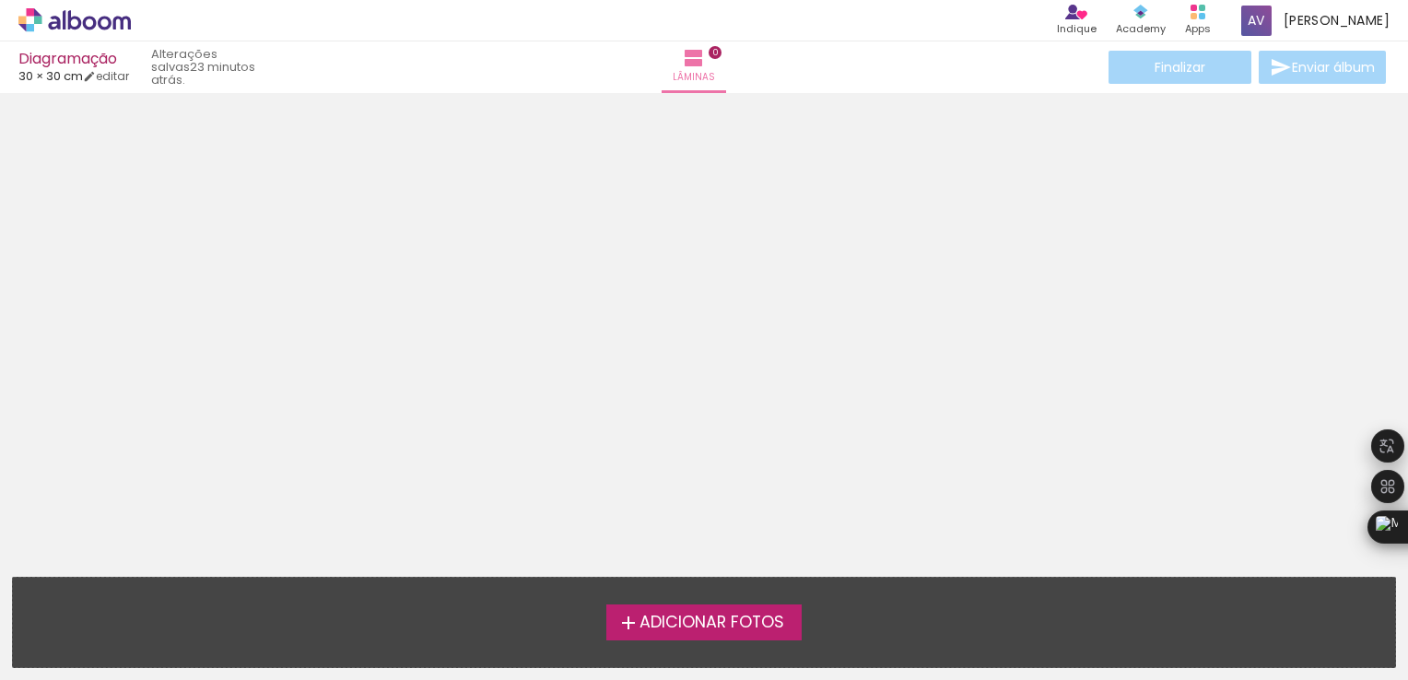
click at [733, 619] on span "Adicionar Fotos" at bounding box center [711, 623] width 145 height 17
click at [0, 0] on input "file" at bounding box center [0, 0] width 0 height 0
click at [701, 626] on div "Adicionar Fotos Solte suas fotos aqui..." at bounding box center [704, 622] width 1382 height 89
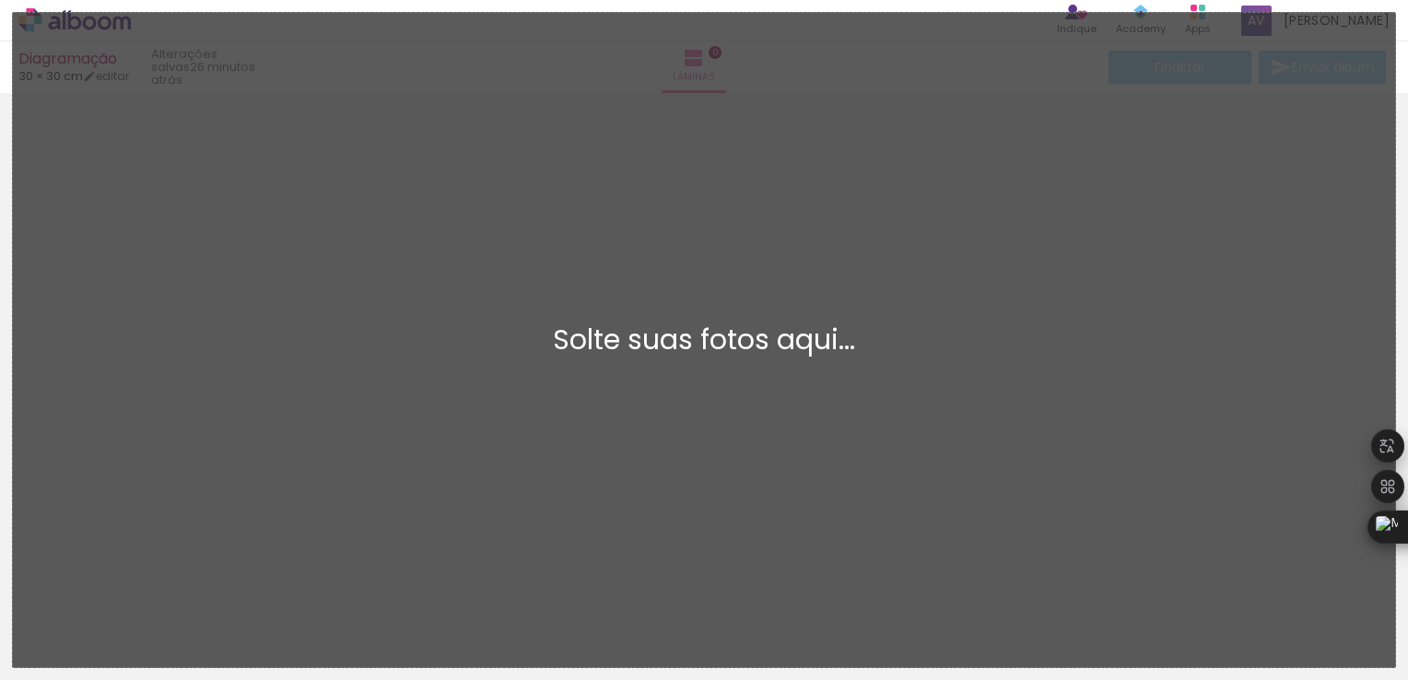
scroll to position [23, 0]
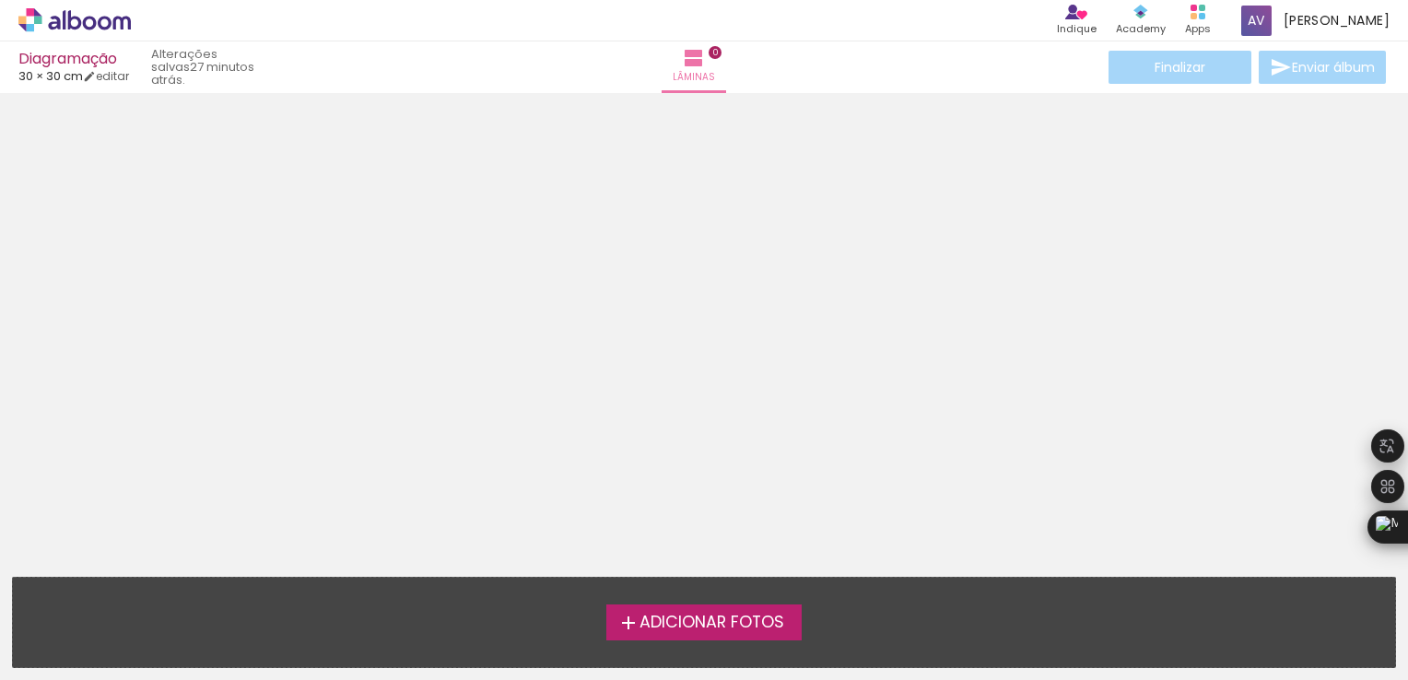
click at [700, 627] on span "Adicionar Fotos" at bounding box center [711, 623] width 145 height 17
click at [0, 0] on input "file" at bounding box center [0, 0] width 0 height 0
click at [1087, 8] on icon at bounding box center [1076, 12] width 22 height 15
click at [111, 74] on link "editar" at bounding box center [106, 76] width 46 height 16
type input "5"
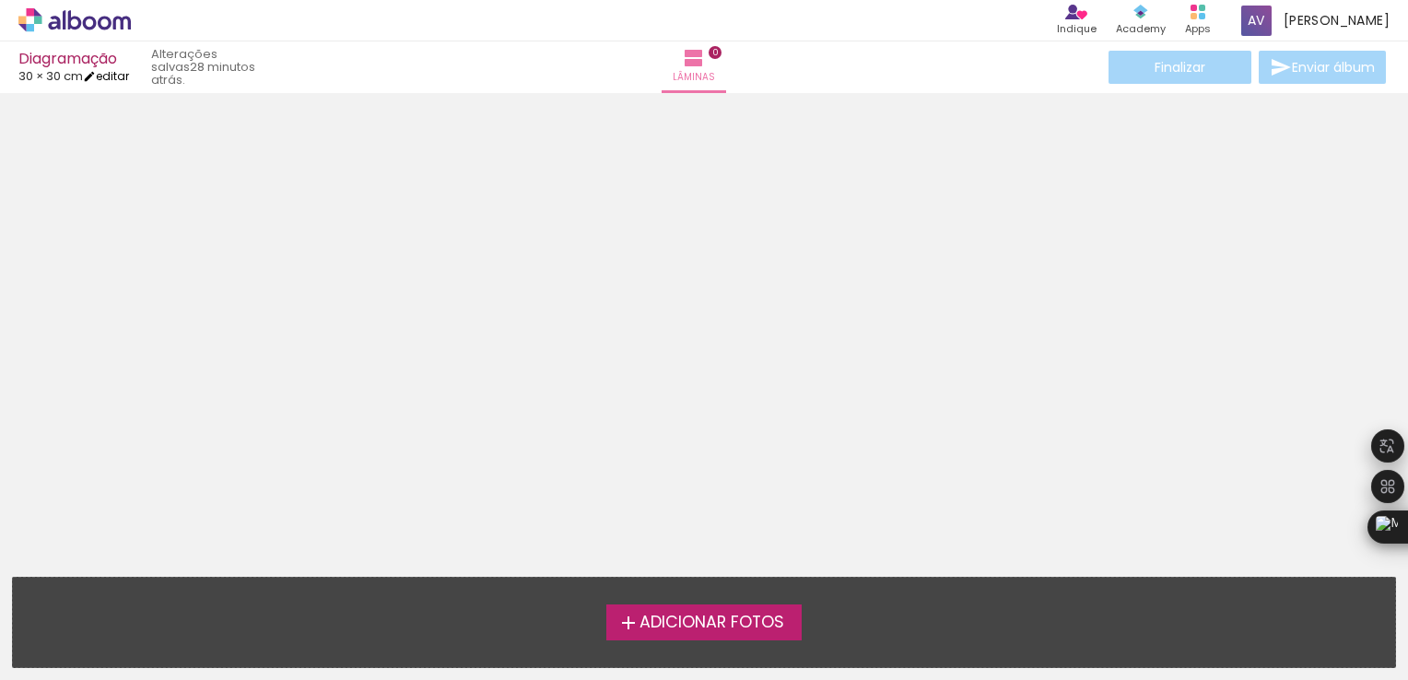
type input "30"
type input "60"
type input "2"
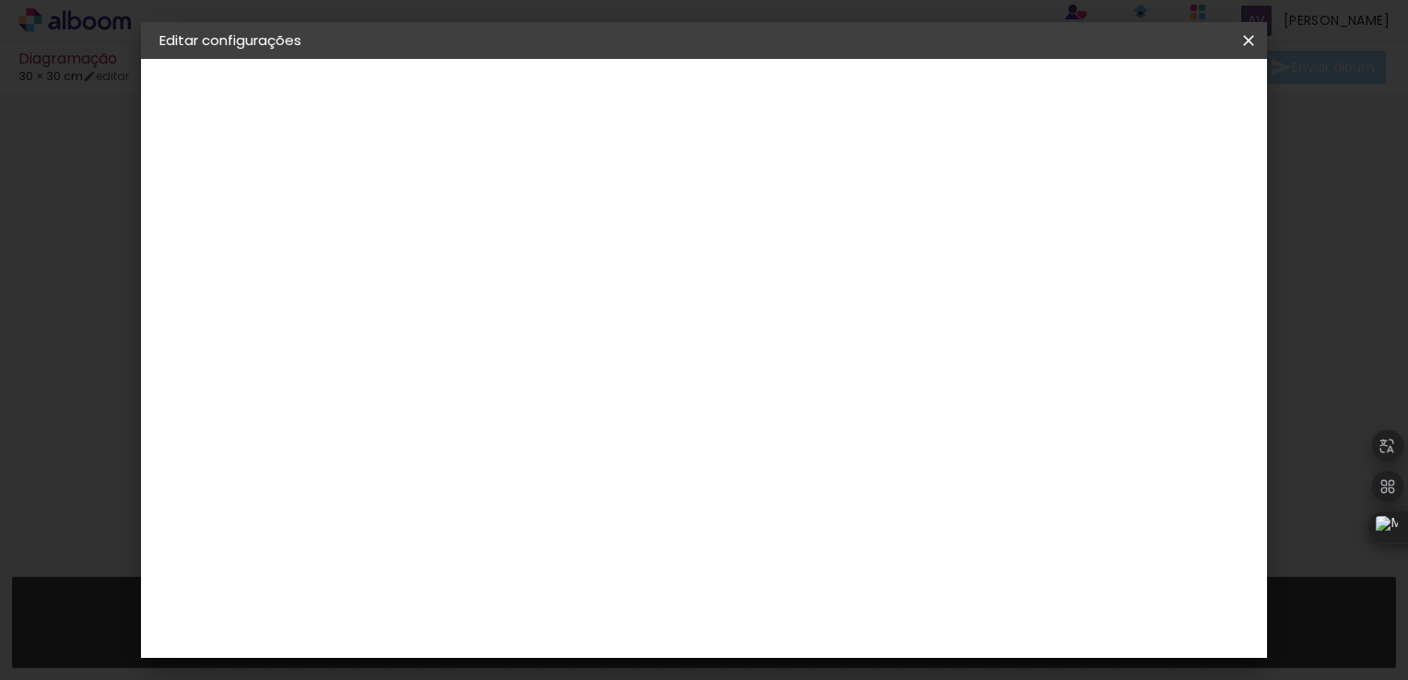
click at [229, 238] on paper-button "Tamanho livre" at bounding box center [260, 227] width 202 height 37
click at [607, 426] on paper-item "3ZERO5" at bounding box center [507, 416] width 199 height 41
click at [492, 482] on div "Ágata" at bounding box center [470, 484] width 44 height 15
click at [0, 0] on slot "Avançar" at bounding box center [0, 0] width 0 height 0
click at [555, 335] on div at bounding box center [508, 336] width 94 height 2
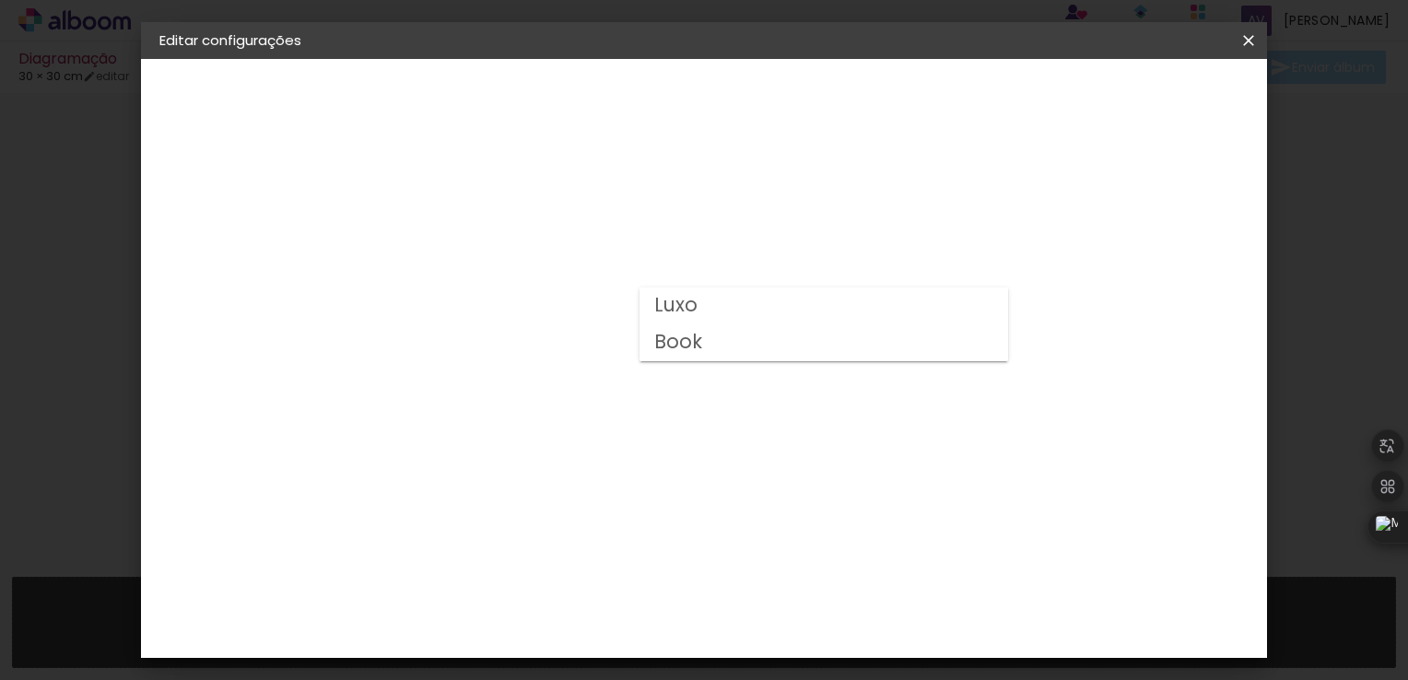
click at [752, 335] on paper-item "Book" at bounding box center [823, 342] width 369 height 37
type input "Book"
click at [789, 216] on div "Opções disponíveis Luxo Book Tamanho Escolha o tamanho Horizontal Modelo Fechad…" at bounding box center [584, 137] width 408 height 157
click at [1249, 44] on iron-icon at bounding box center [1248, 40] width 22 height 18
